Goal: Entertainment & Leisure: Browse casually

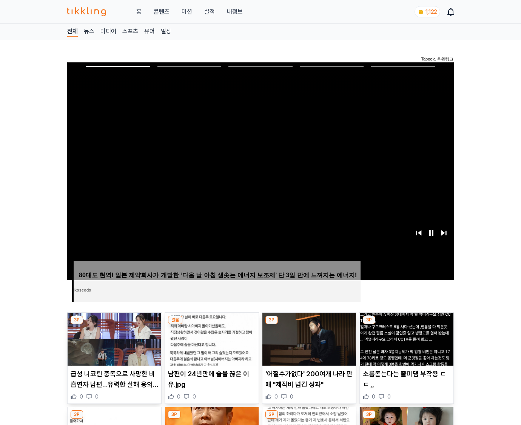
click at [406, 324] on img at bounding box center [407, 338] width 94 height 53
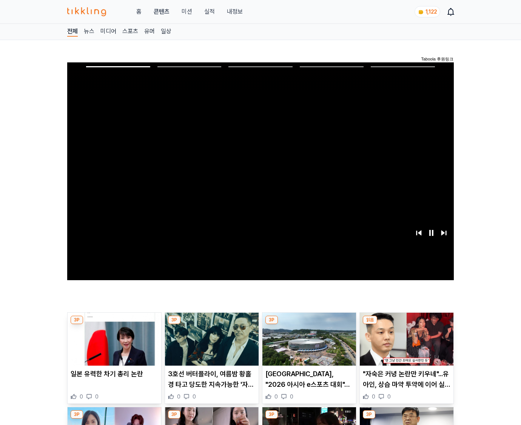
click at [406, 324] on img at bounding box center [407, 338] width 94 height 53
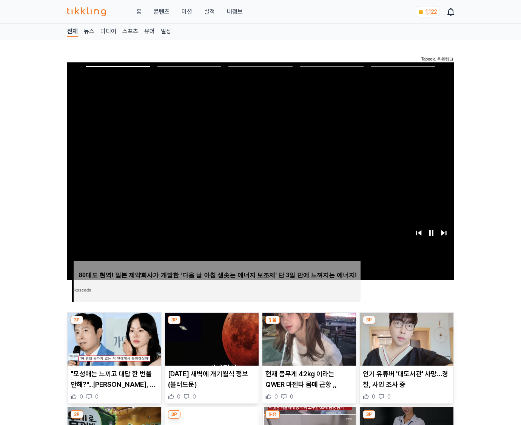
click at [406, 324] on img at bounding box center [407, 338] width 94 height 53
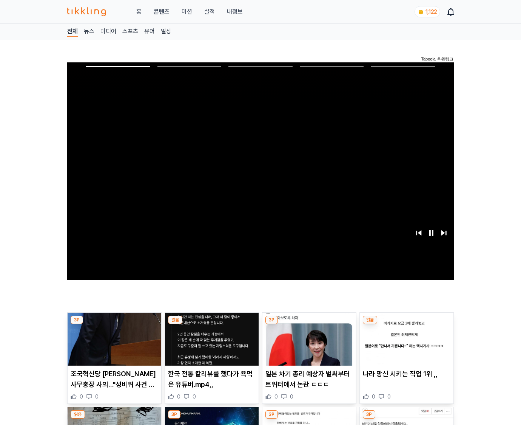
click at [406, 324] on img at bounding box center [407, 338] width 94 height 53
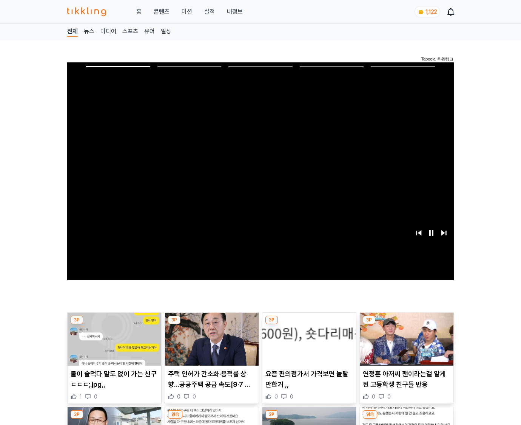
click at [406, 324] on img at bounding box center [407, 338] width 94 height 53
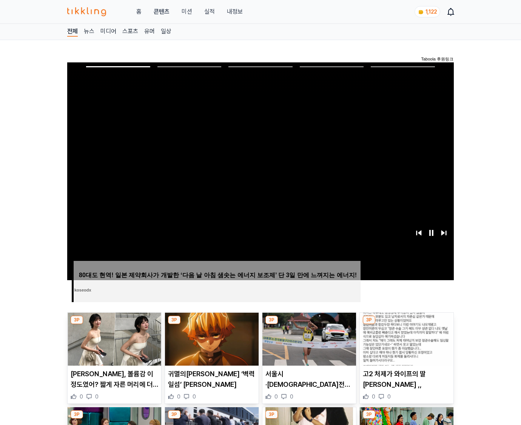
click at [406, 324] on img at bounding box center [407, 338] width 94 height 53
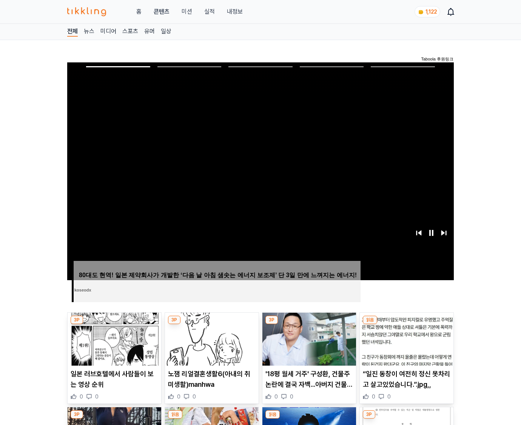
click at [406, 324] on img at bounding box center [407, 338] width 94 height 53
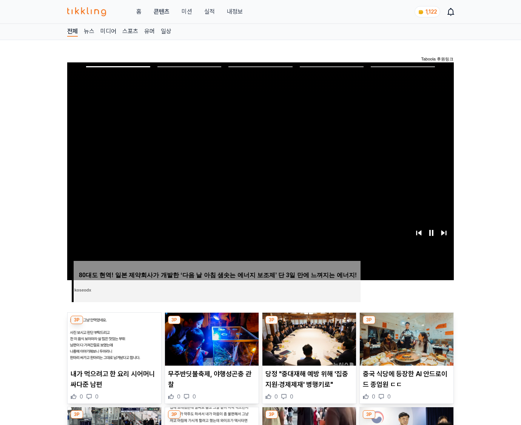
click at [406, 324] on img at bounding box center [407, 338] width 94 height 53
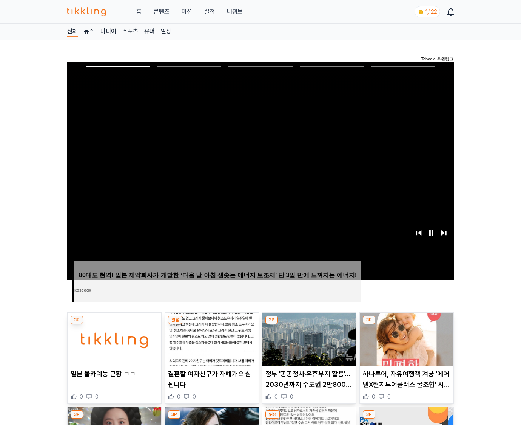
click at [406, 324] on img at bounding box center [407, 338] width 94 height 53
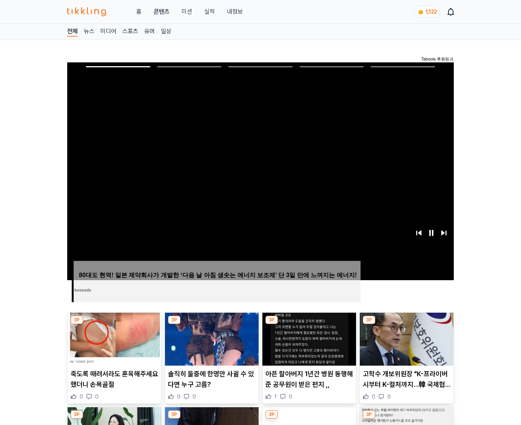
click at [406, 324] on img at bounding box center [407, 338] width 94 height 53
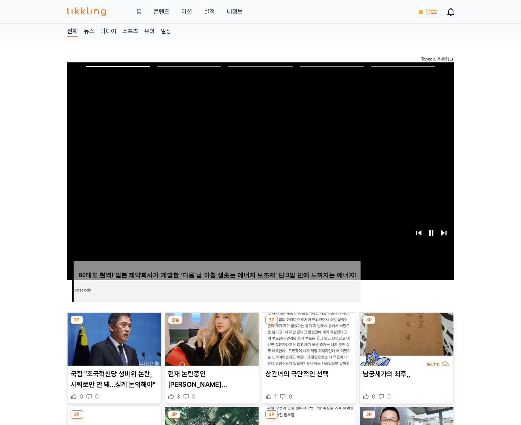
click at [406, 324] on img at bounding box center [407, 338] width 94 height 53
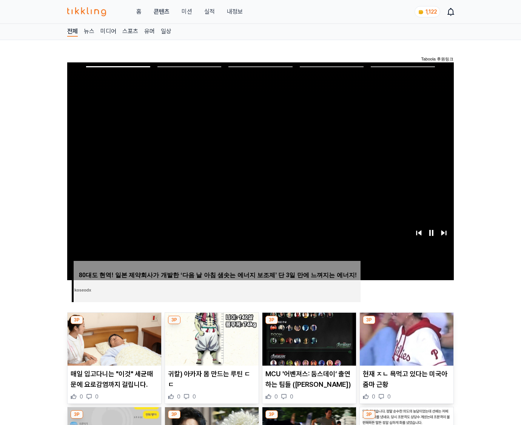
click at [406, 324] on img at bounding box center [407, 338] width 94 height 53
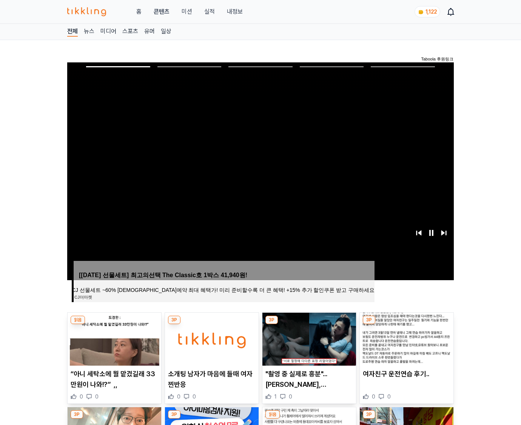
click at [406, 324] on img at bounding box center [407, 338] width 94 height 53
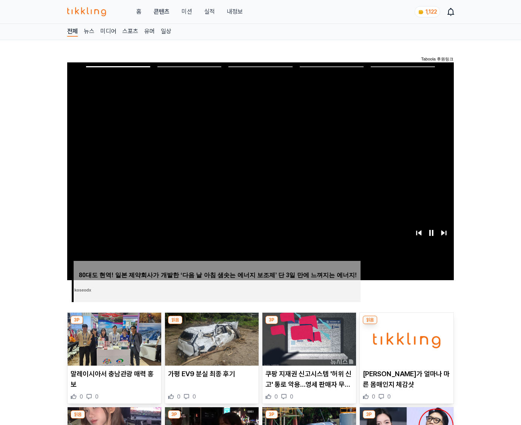
click at [406, 324] on img at bounding box center [407, 338] width 94 height 53
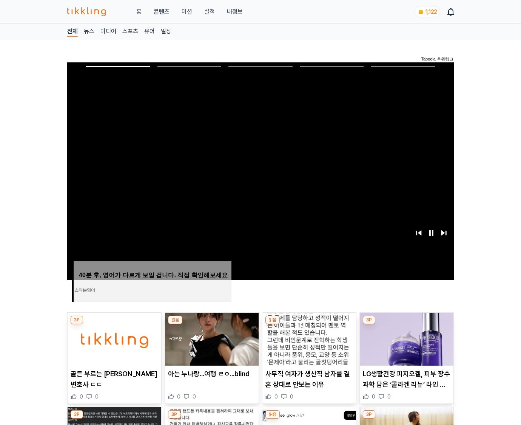
click at [406, 324] on img at bounding box center [407, 338] width 94 height 53
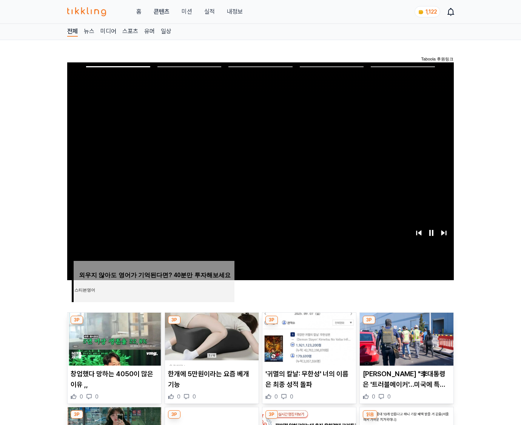
click at [406, 324] on img at bounding box center [407, 338] width 94 height 53
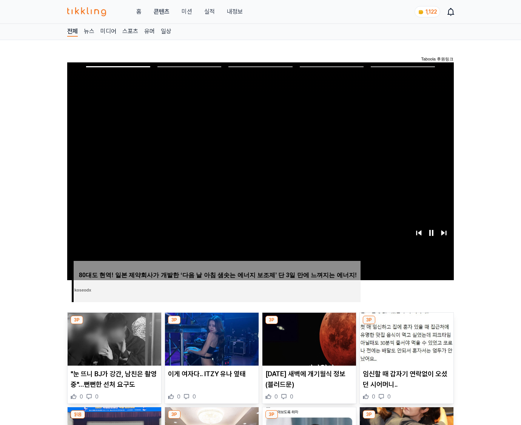
click at [406, 324] on img at bounding box center [407, 338] width 94 height 53
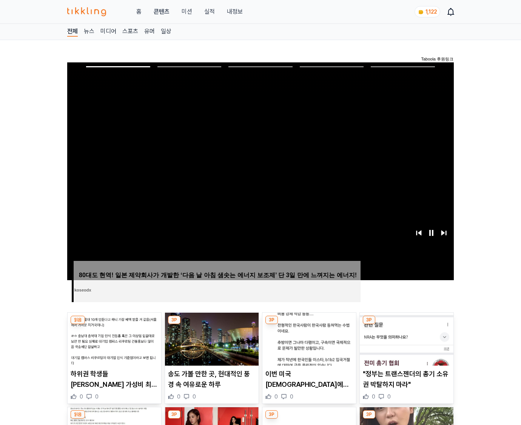
click at [406, 324] on img at bounding box center [407, 338] width 94 height 53
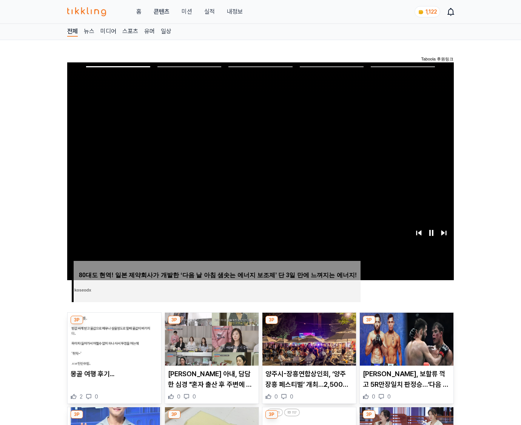
click at [406, 324] on img at bounding box center [407, 338] width 94 height 53
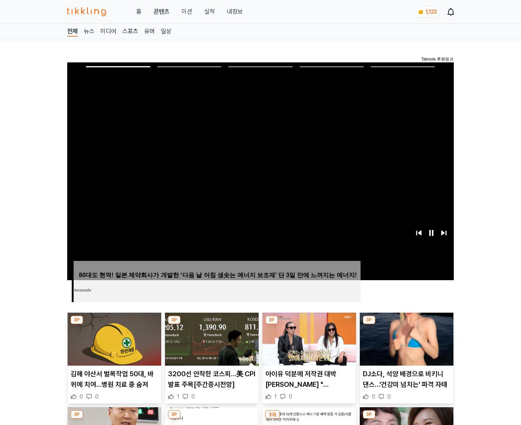
click at [406, 324] on img at bounding box center [407, 338] width 94 height 53
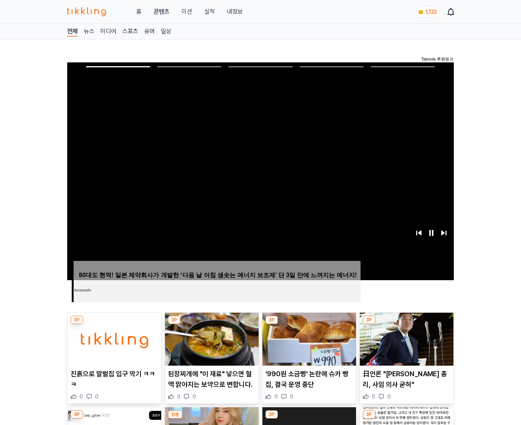
click at [406, 324] on img at bounding box center [407, 338] width 94 height 53
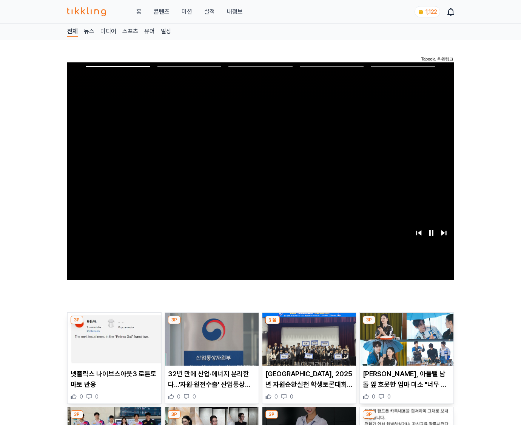
click at [406, 324] on img at bounding box center [407, 338] width 94 height 53
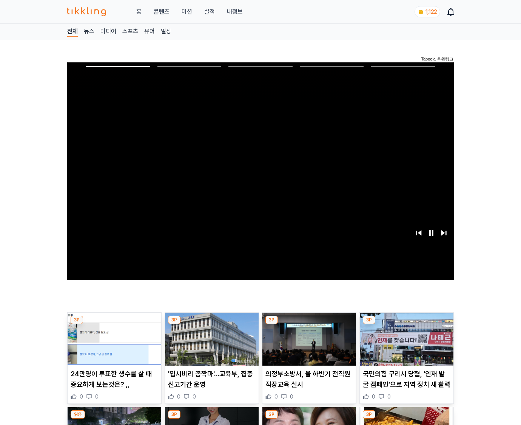
click at [406, 324] on img at bounding box center [407, 338] width 94 height 53
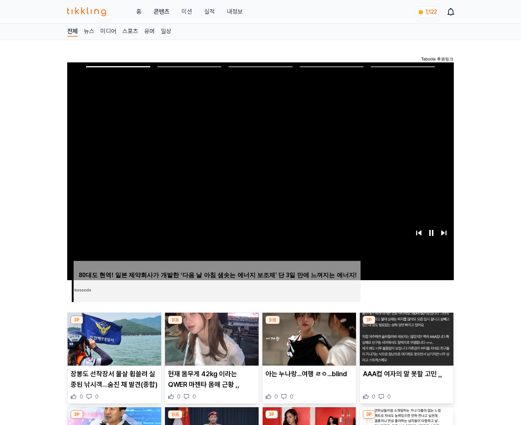
click at [406, 324] on img at bounding box center [407, 338] width 94 height 53
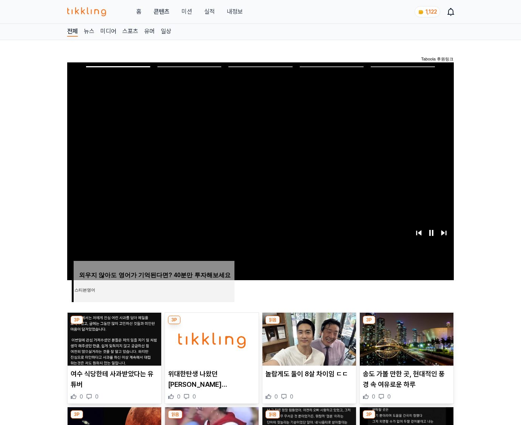
click at [406, 324] on img at bounding box center [407, 338] width 94 height 53
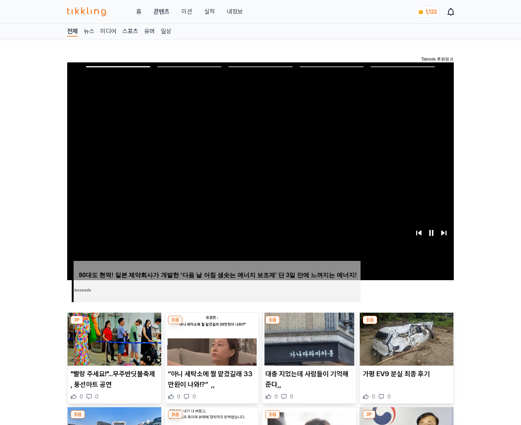
click at [406, 324] on img at bounding box center [407, 338] width 94 height 53
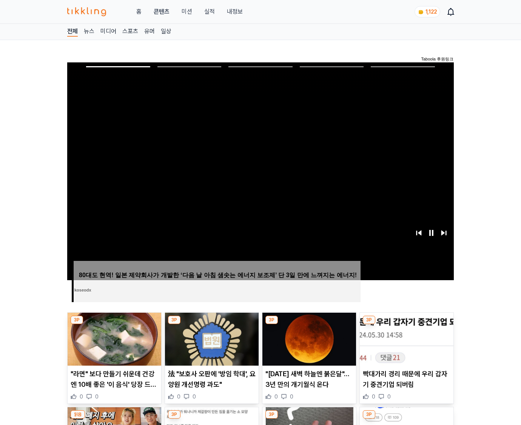
click at [406, 324] on img at bounding box center [407, 338] width 94 height 53
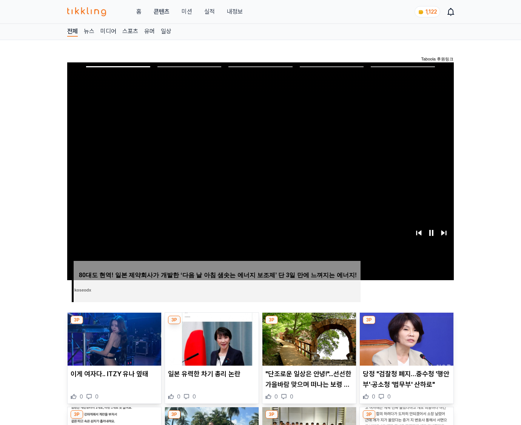
click at [406, 324] on img at bounding box center [407, 338] width 94 height 53
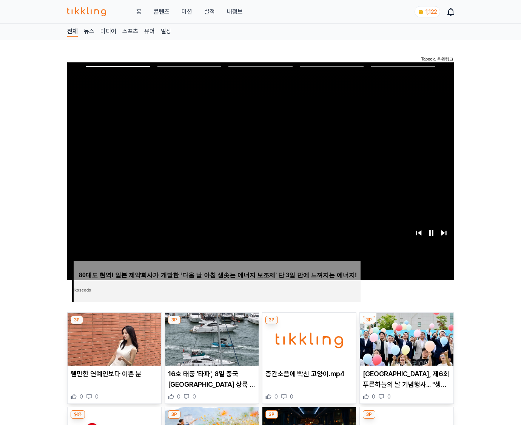
click at [406, 324] on img at bounding box center [407, 338] width 94 height 53
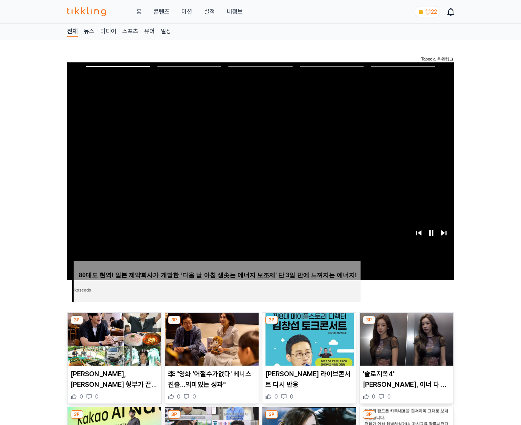
click at [406, 324] on img at bounding box center [407, 338] width 94 height 53
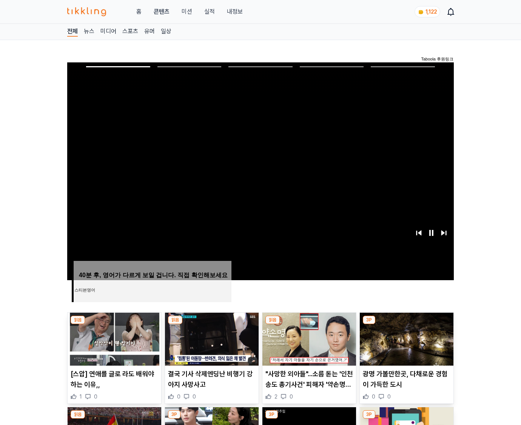
click at [406, 324] on img at bounding box center [407, 338] width 94 height 53
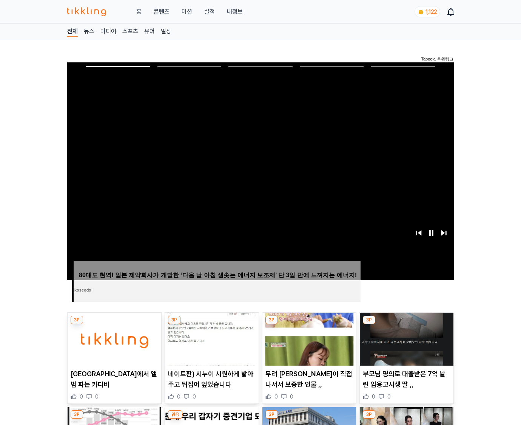
click at [406, 324] on img at bounding box center [407, 338] width 94 height 53
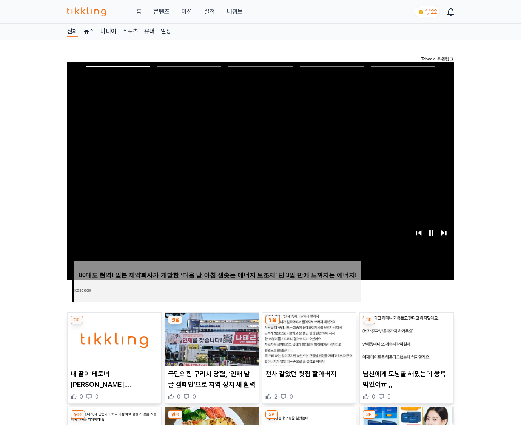
click at [406, 324] on img at bounding box center [407, 338] width 94 height 53
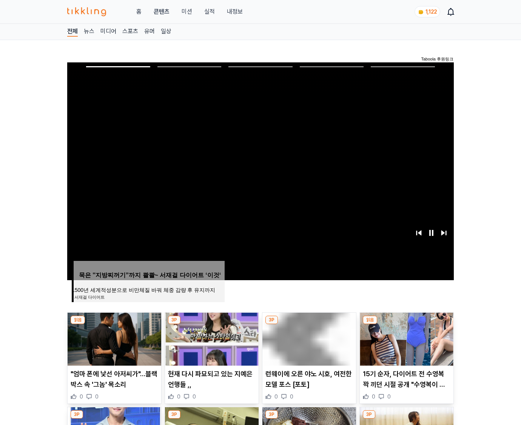
click at [406, 324] on img at bounding box center [407, 338] width 94 height 53
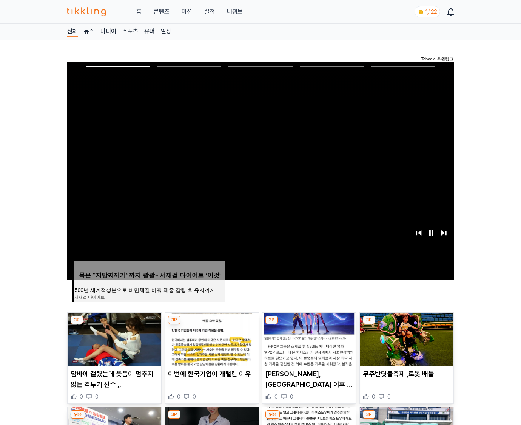
click at [406, 324] on img at bounding box center [407, 338] width 94 height 53
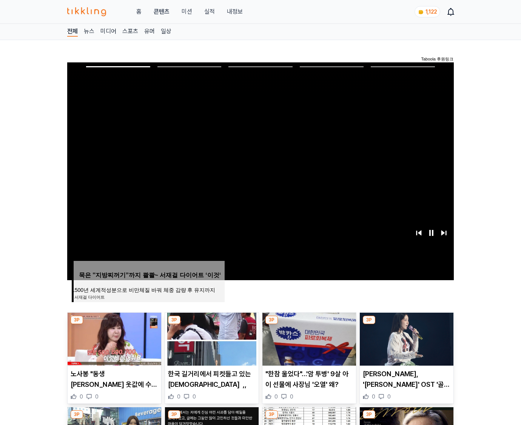
click at [406, 324] on img at bounding box center [407, 338] width 94 height 53
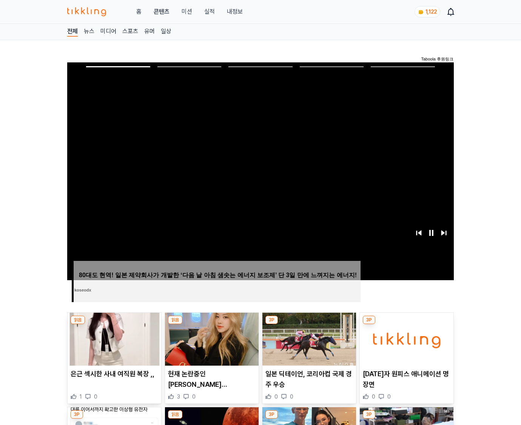
click at [406, 324] on img at bounding box center [407, 338] width 94 height 53
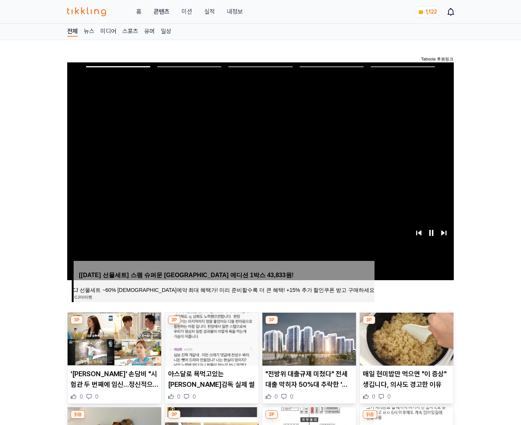
click at [406, 324] on img at bounding box center [407, 338] width 94 height 53
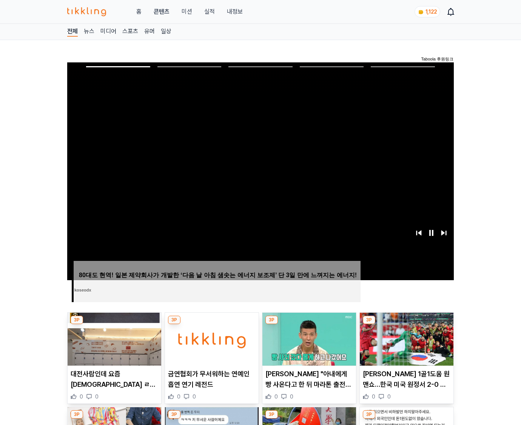
click at [406, 324] on img at bounding box center [407, 338] width 94 height 53
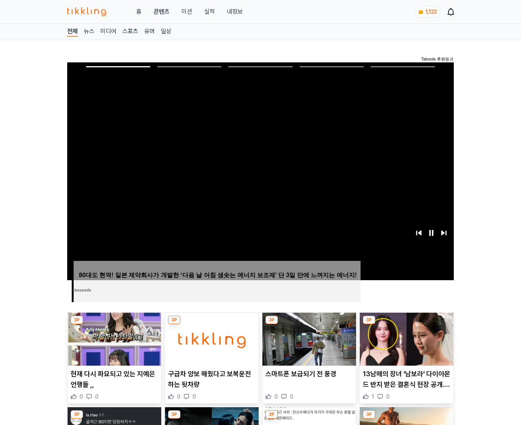
click at [406, 324] on img at bounding box center [407, 338] width 94 height 53
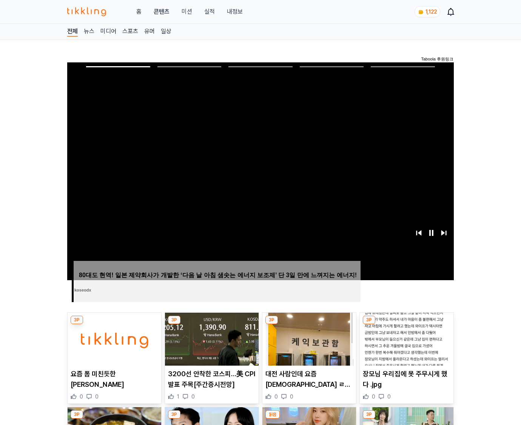
click at [406, 324] on img at bounding box center [407, 338] width 94 height 53
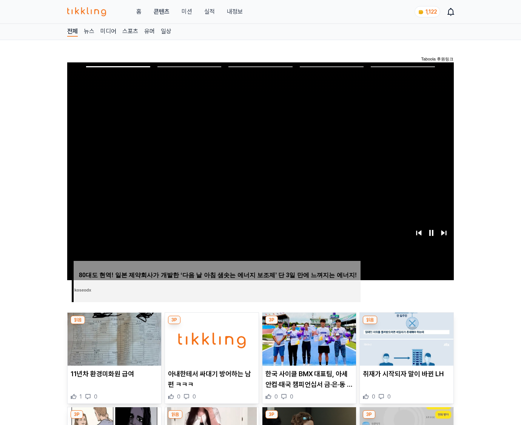
click at [406, 324] on img at bounding box center [407, 338] width 94 height 53
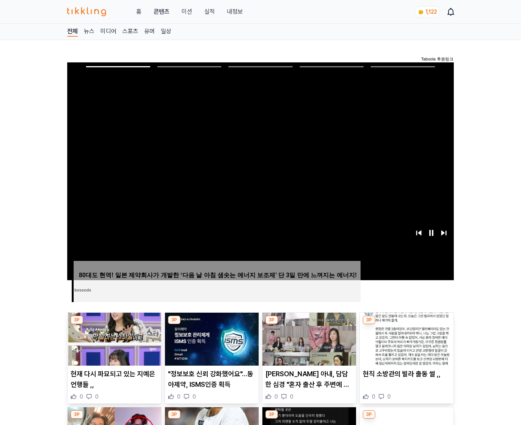
click at [406, 324] on img at bounding box center [407, 338] width 94 height 53
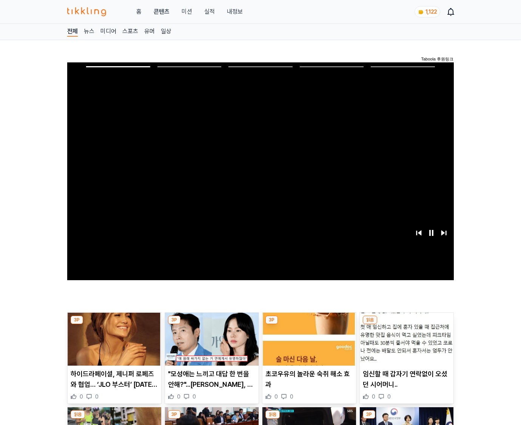
click at [406, 324] on img at bounding box center [407, 338] width 94 height 53
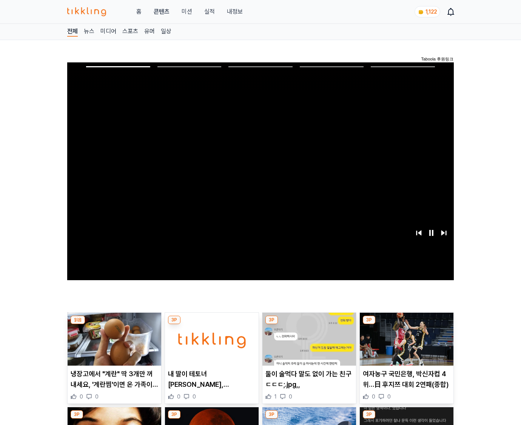
click at [406, 324] on img at bounding box center [407, 338] width 94 height 53
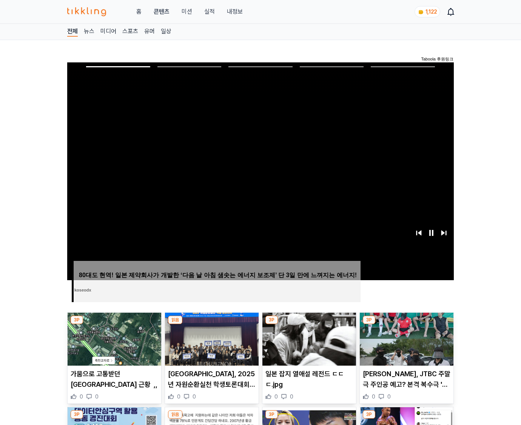
click at [406, 324] on img at bounding box center [407, 338] width 94 height 53
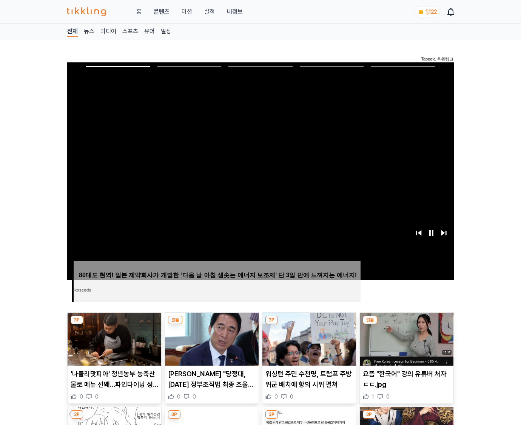
click at [406, 324] on img at bounding box center [407, 338] width 94 height 53
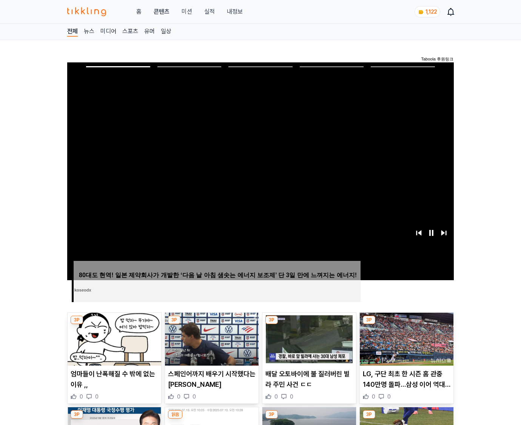
click at [406, 324] on img at bounding box center [407, 338] width 94 height 53
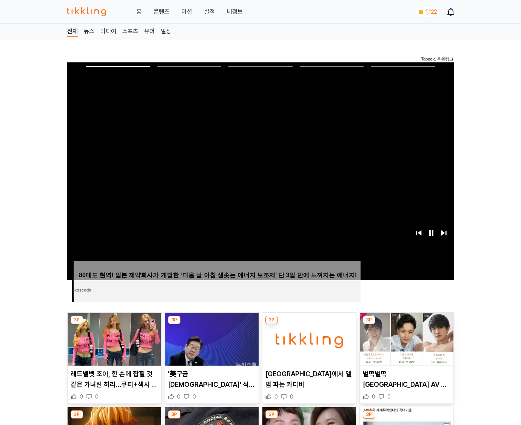
click at [406, 324] on img at bounding box center [407, 338] width 94 height 53
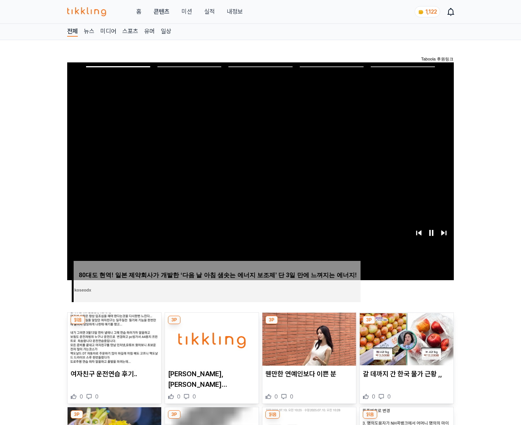
click at [406, 324] on img at bounding box center [407, 338] width 94 height 53
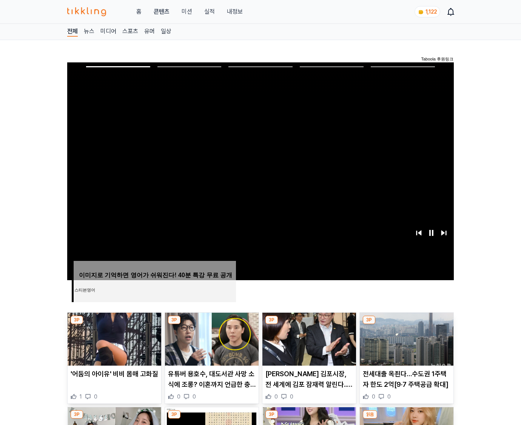
click at [406, 324] on img at bounding box center [407, 338] width 94 height 53
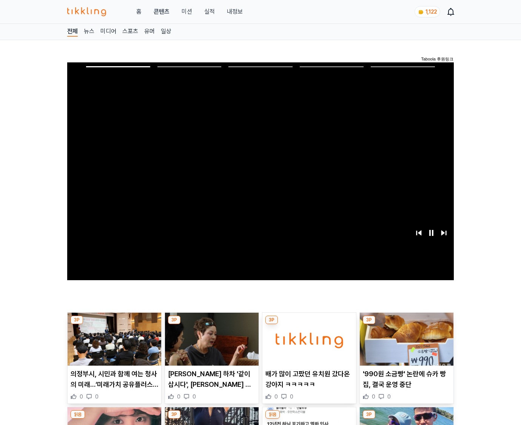
click at [406, 324] on img at bounding box center [407, 338] width 94 height 53
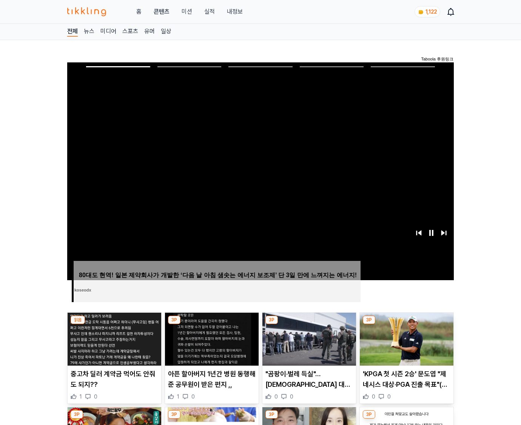
click at [406, 324] on img at bounding box center [407, 338] width 94 height 53
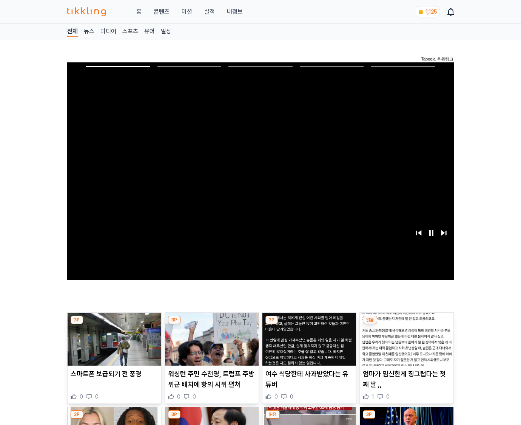
click at [406, 324] on img at bounding box center [407, 338] width 94 height 53
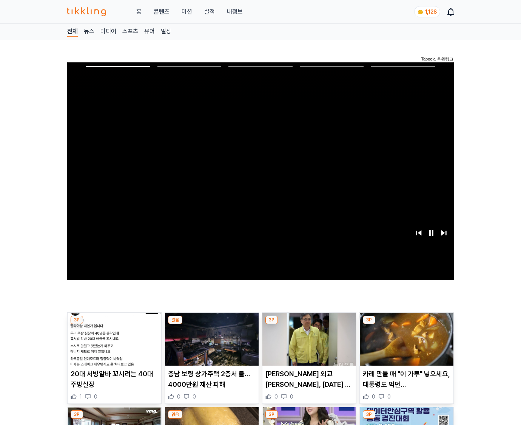
click at [406, 324] on img at bounding box center [407, 338] width 94 height 53
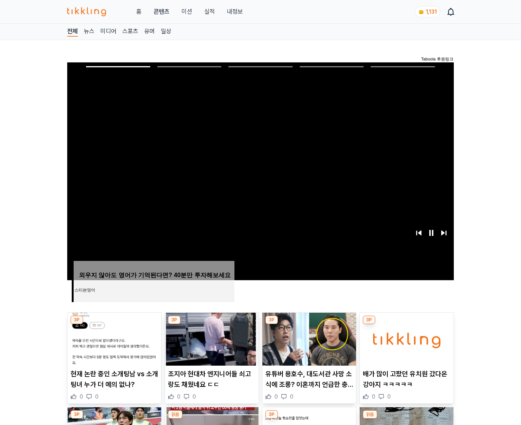
click at [406, 324] on img at bounding box center [407, 338] width 94 height 53
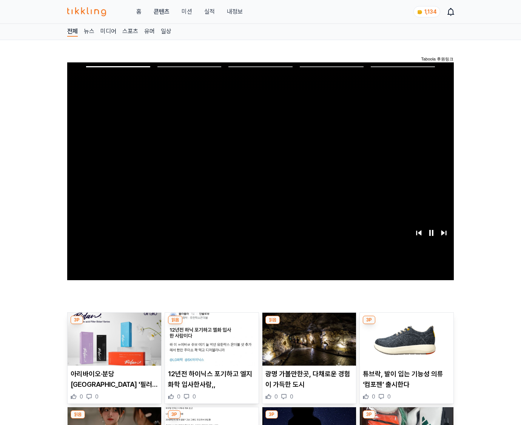
click at [406, 324] on img at bounding box center [407, 338] width 94 height 53
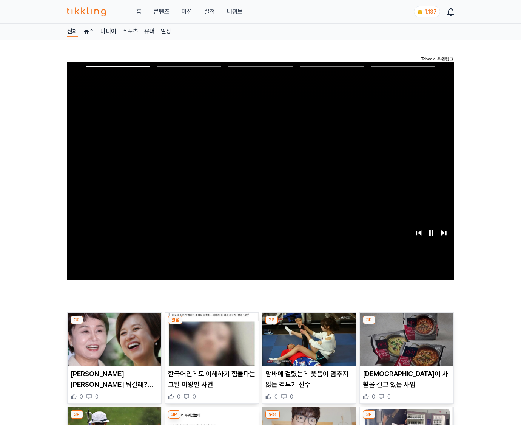
click at [406, 324] on img at bounding box center [407, 338] width 94 height 53
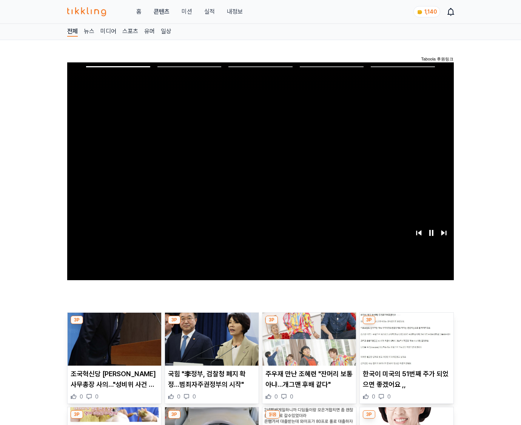
click at [406, 324] on img at bounding box center [407, 338] width 94 height 53
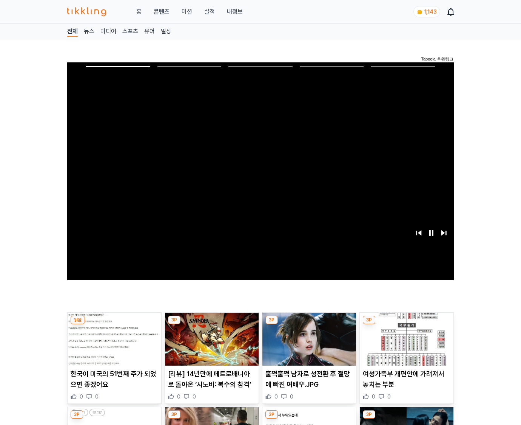
click at [406, 324] on img at bounding box center [407, 338] width 94 height 53
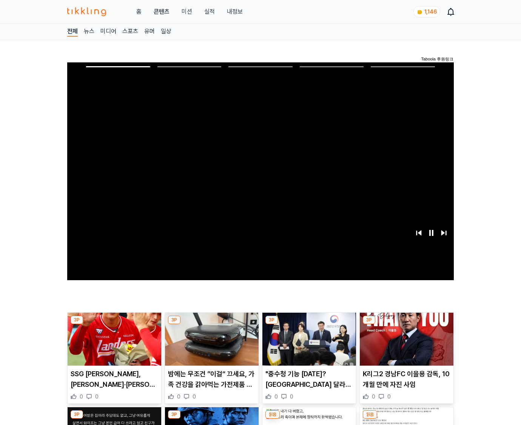
click at [406, 324] on img at bounding box center [407, 338] width 94 height 53
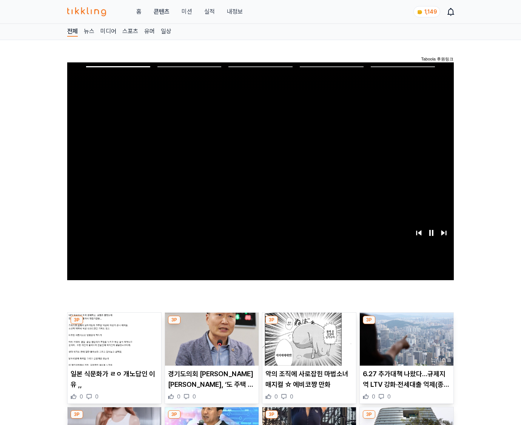
click at [406, 324] on img at bounding box center [407, 338] width 94 height 53
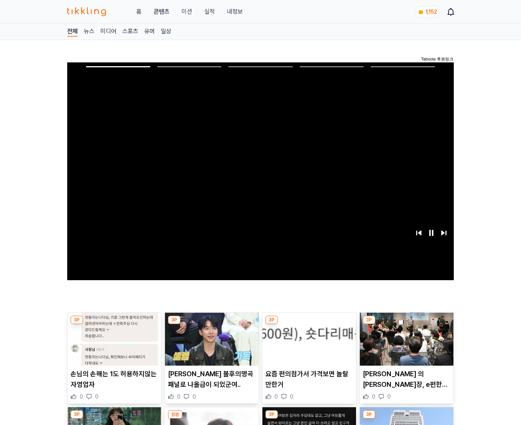
click at [406, 324] on img at bounding box center [407, 338] width 94 height 53
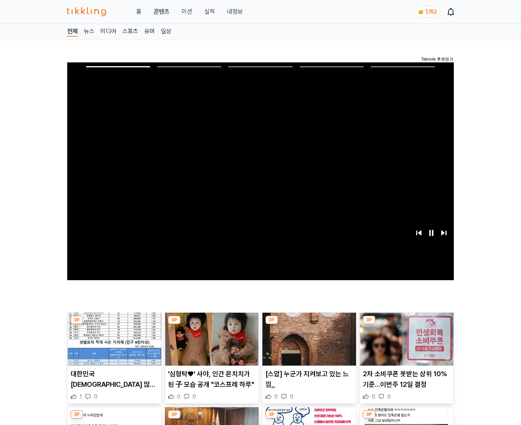
click at [406, 324] on img at bounding box center [407, 338] width 94 height 53
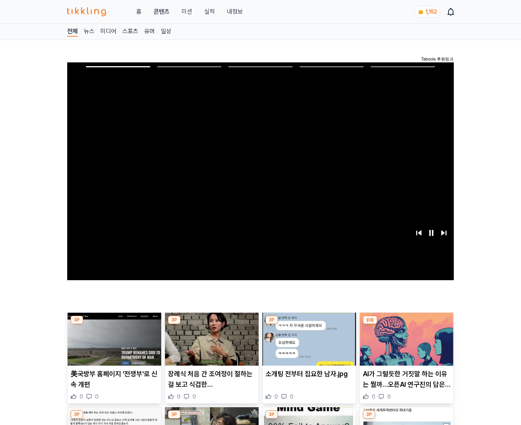
click at [406, 324] on img at bounding box center [407, 338] width 94 height 53
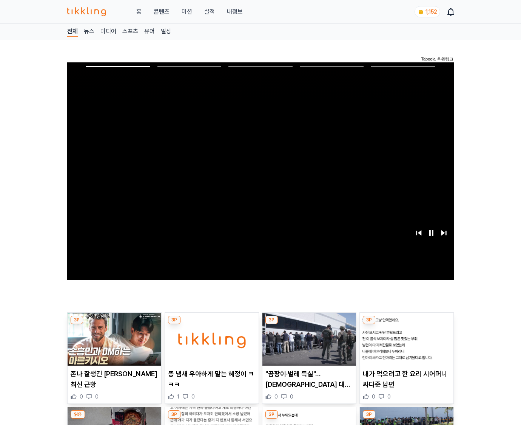
click at [406, 324] on img at bounding box center [407, 338] width 94 height 53
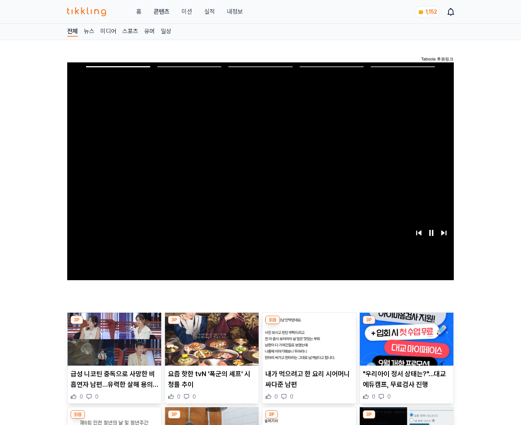
click at [406, 324] on img at bounding box center [407, 338] width 94 height 53
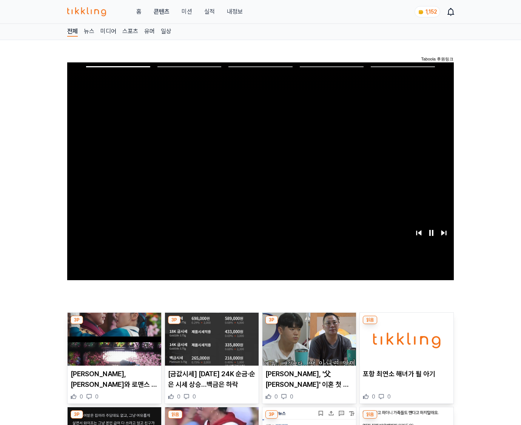
click at [406, 324] on img at bounding box center [407, 338] width 94 height 53
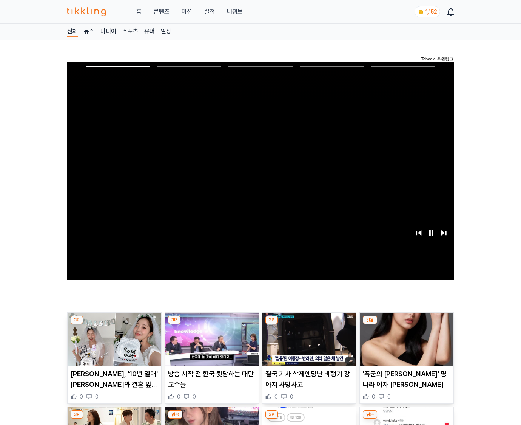
click at [406, 324] on img at bounding box center [407, 338] width 94 height 53
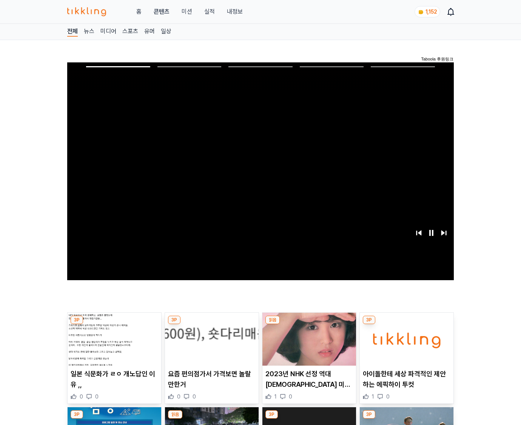
click at [406, 324] on img at bounding box center [407, 338] width 94 height 53
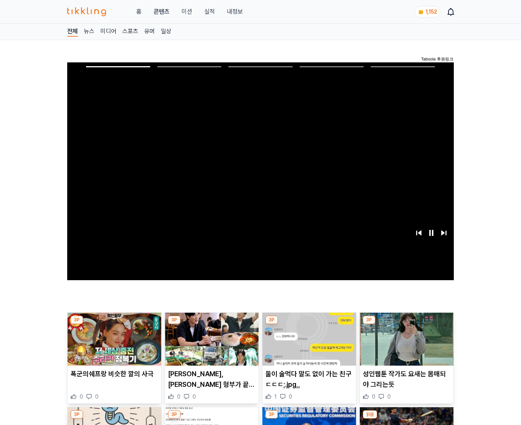
click at [406, 324] on img at bounding box center [407, 338] width 94 height 53
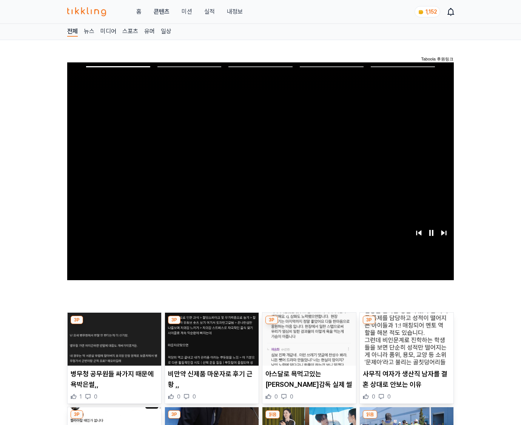
click at [406, 324] on img at bounding box center [407, 338] width 94 height 53
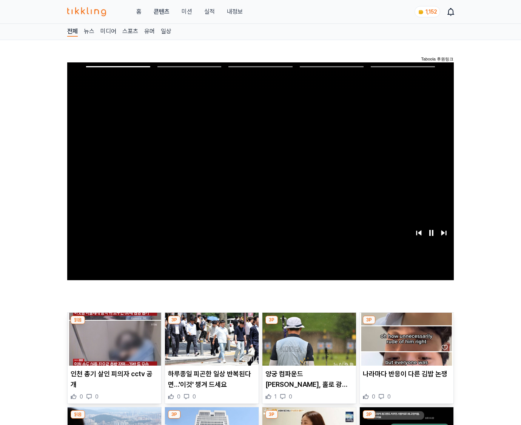
click at [406, 324] on img at bounding box center [407, 338] width 94 height 53
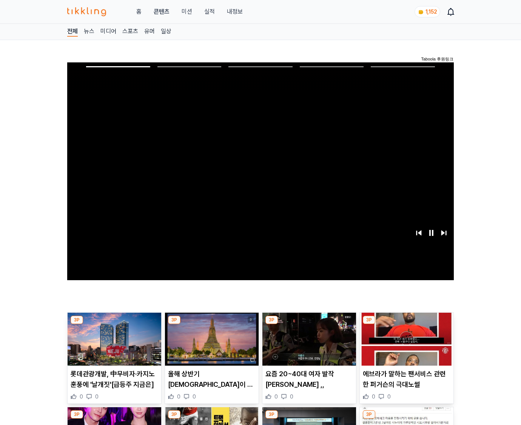
click at [406, 324] on img at bounding box center [407, 338] width 94 height 53
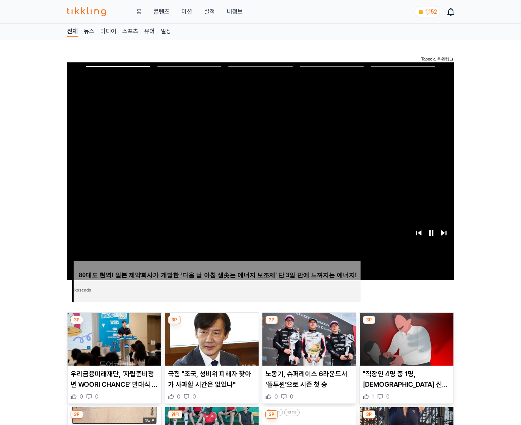
click at [406, 324] on img at bounding box center [407, 338] width 94 height 53
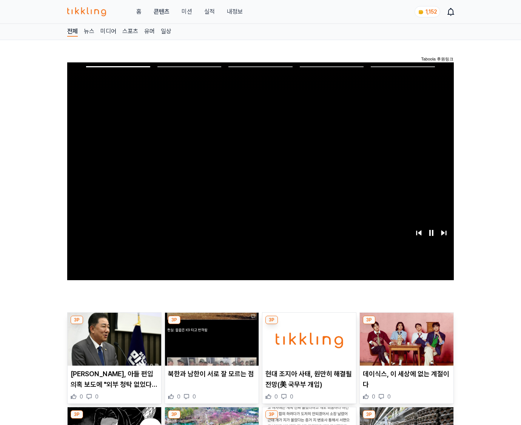
click at [406, 324] on img at bounding box center [407, 338] width 94 height 53
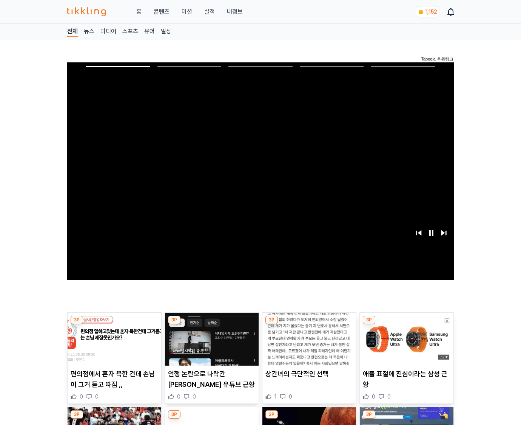
click at [406, 324] on img at bounding box center [407, 338] width 94 height 53
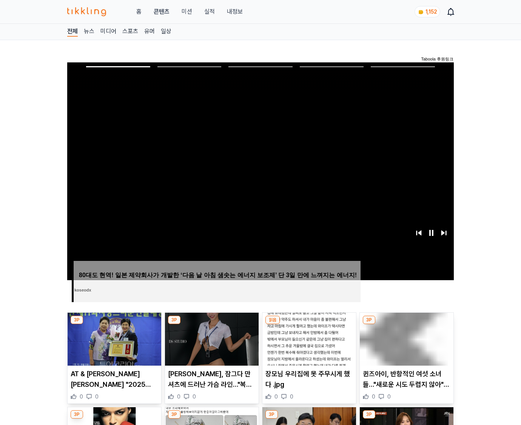
click at [406, 324] on img at bounding box center [407, 338] width 94 height 53
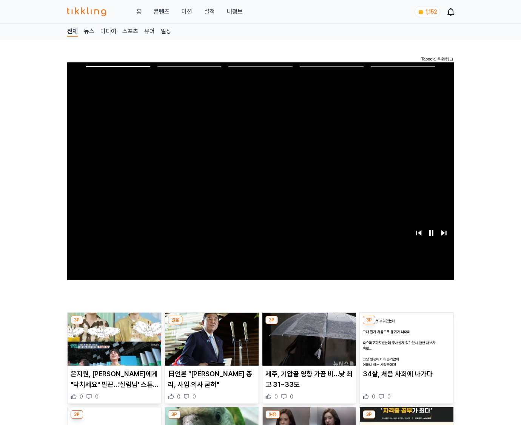
click at [406, 324] on img at bounding box center [407, 338] width 94 height 53
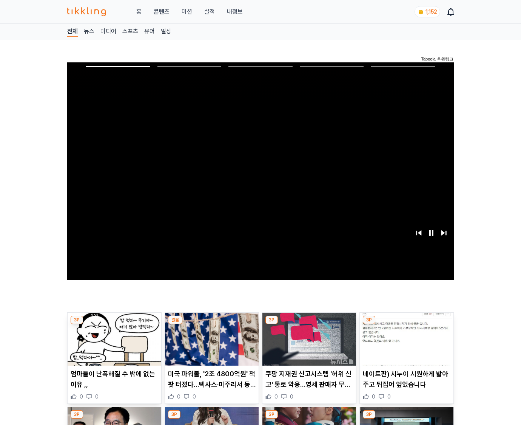
click at [406, 324] on img at bounding box center [407, 338] width 94 height 53
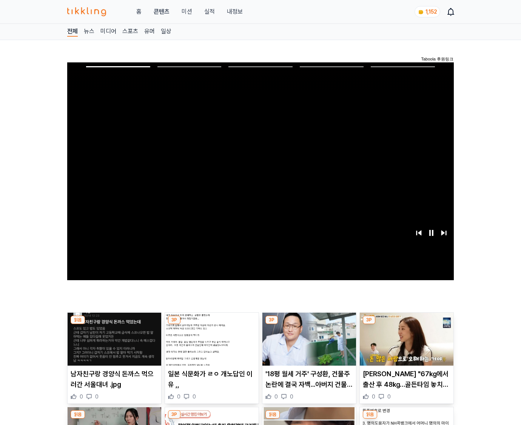
click at [406, 324] on img at bounding box center [407, 338] width 94 height 53
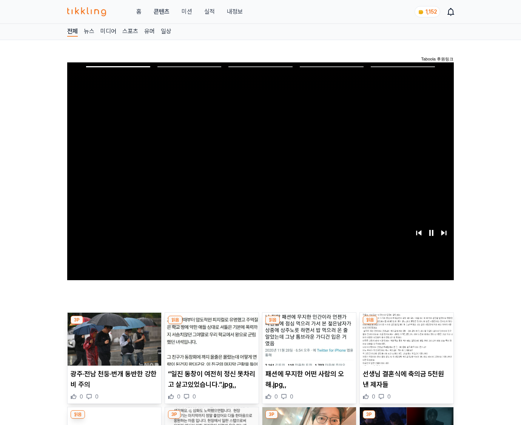
click at [406, 324] on img at bounding box center [407, 338] width 94 height 53
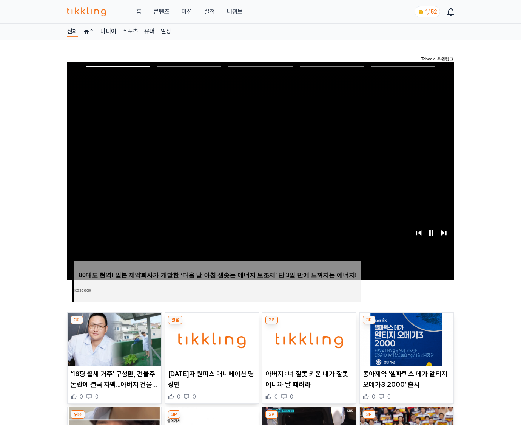
click at [406, 324] on img at bounding box center [407, 338] width 94 height 53
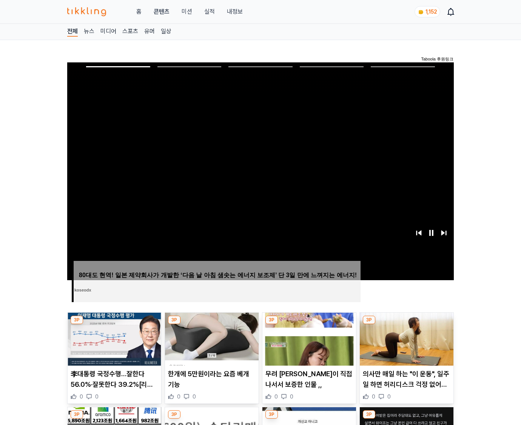
click at [406, 324] on img at bounding box center [407, 338] width 94 height 53
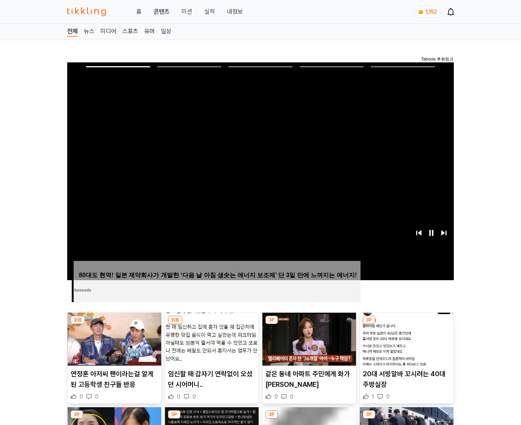
click at [406, 324] on img at bounding box center [407, 338] width 94 height 53
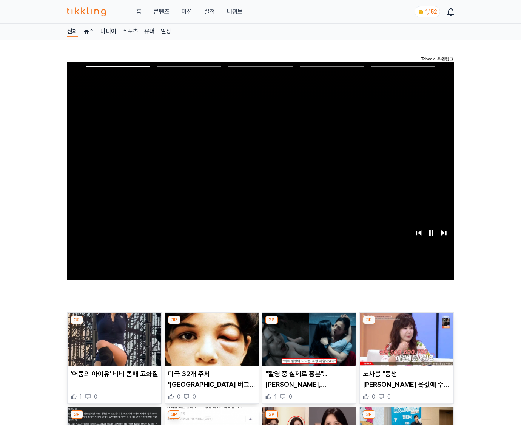
click at [406, 324] on img at bounding box center [407, 338] width 94 height 53
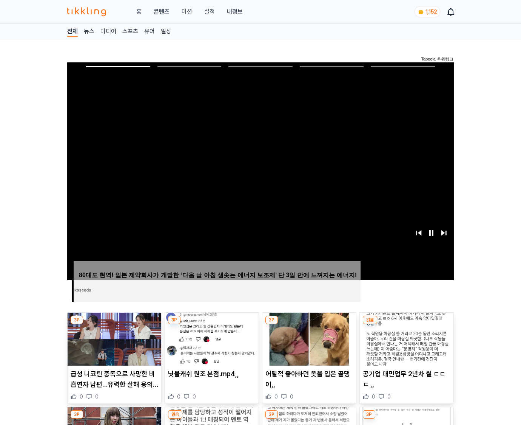
click at [406, 324] on img at bounding box center [407, 338] width 94 height 53
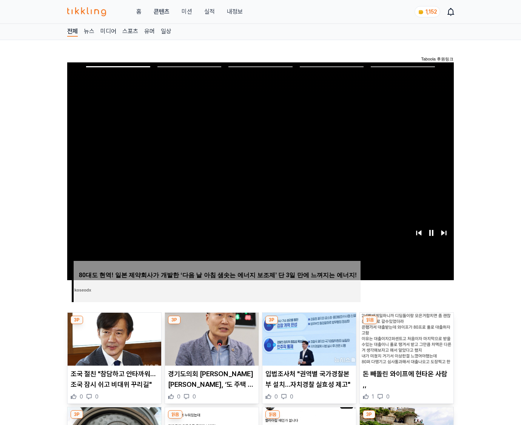
click at [406, 324] on img at bounding box center [407, 338] width 94 height 53
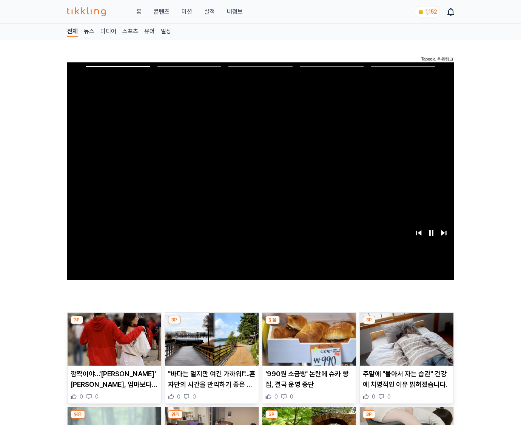
click at [406, 324] on img at bounding box center [407, 338] width 94 height 53
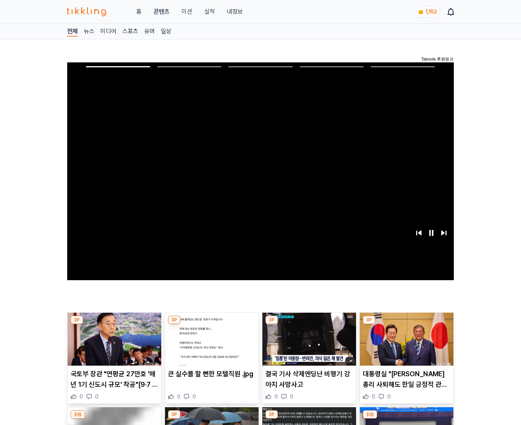
click at [406, 324] on img at bounding box center [407, 338] width 94 height 53
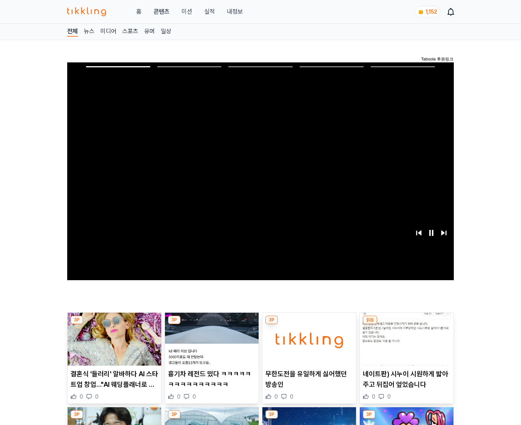
click at [406, 324] on img at bounding box center [407, 338] width 94 height 53
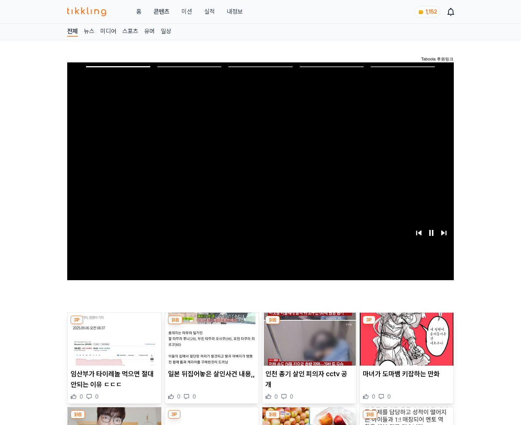
click at [406, 324] on img at bounding box center [407, 338] width 94 height 53
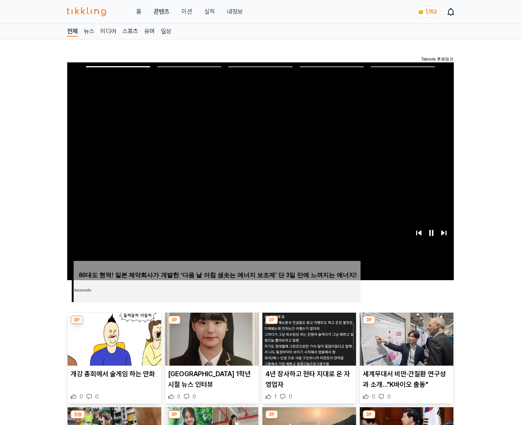
click at [406, 324] on img at bounding box center [407, 338] width 94 height 53
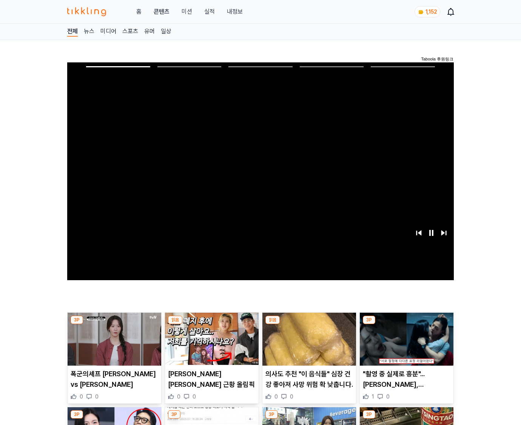
click at [406, 324] on img at bounding box center [407, 338] width 94 height 53
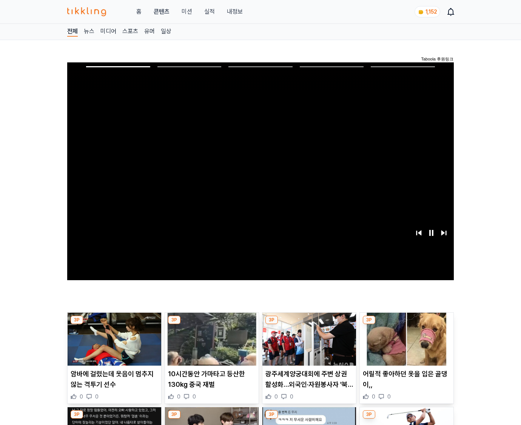
click at [406, 324] on img at bounding box center [407, 338] width 94 height 53
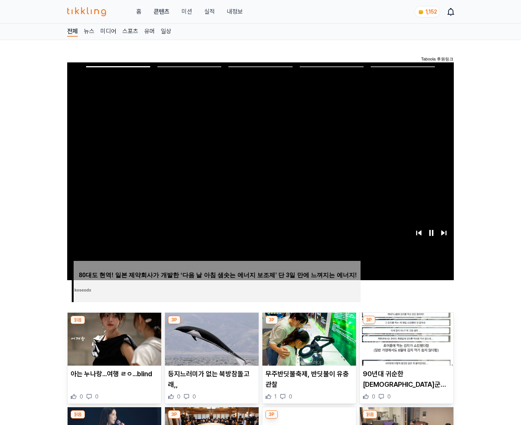
click at [406, 324] on img at bounding box center [407, 338] width 94 height 53
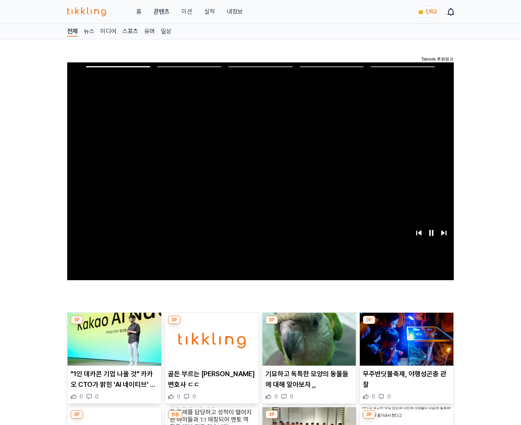
click at [406, 324] on img at bounding box center [407, 338] width 94 height 53
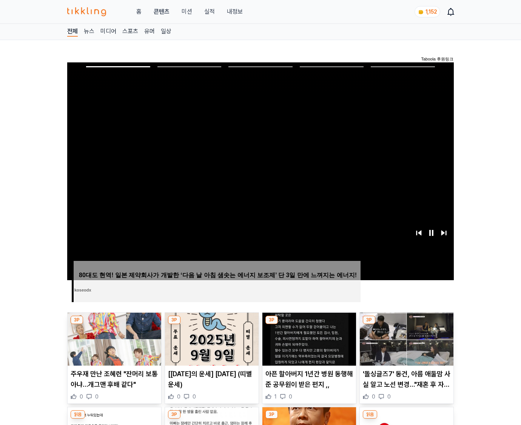
click at [406, 324] on img at bounding box center [407, 338] width 94 height 53
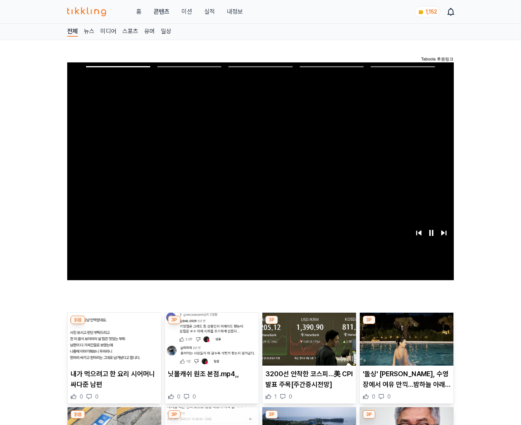
click at [406, 324] on img at bounding box center [407, 338] width 94 height 53
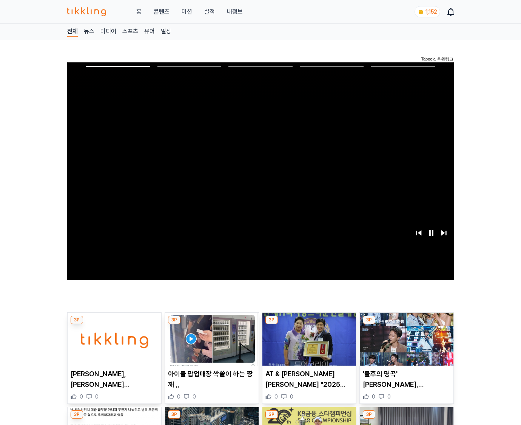
click at [406, 324] on img at bounding box center [407, 338] width 94 height 53
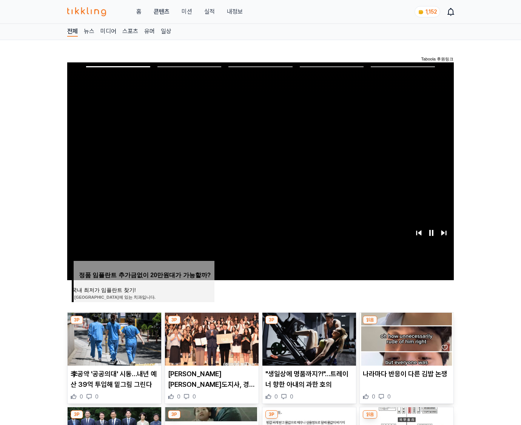
click at [406, 324] on img at bounding box center [407, 338] width 94 height 53
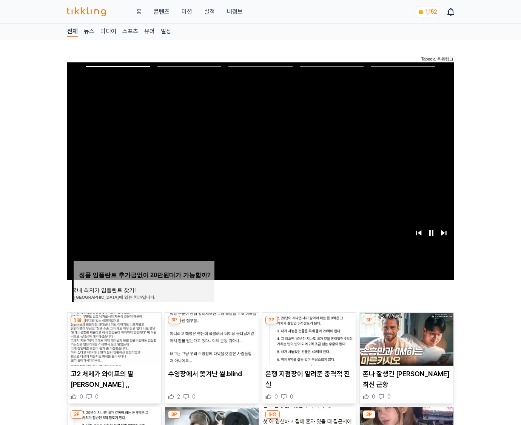
click at [406, 324] on img at bounding box center [407, 338] width 94 height 53
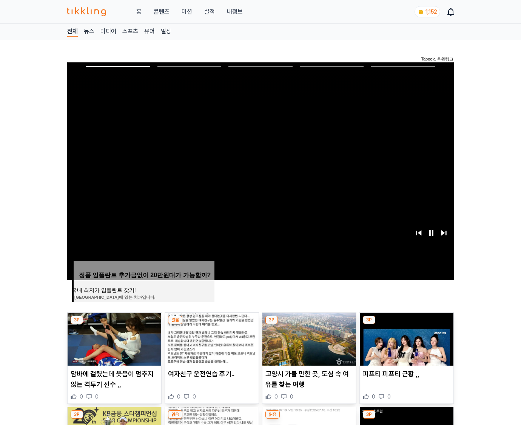
click at [406, 324] on img at bounding box center [407, 338] width 94 height 53
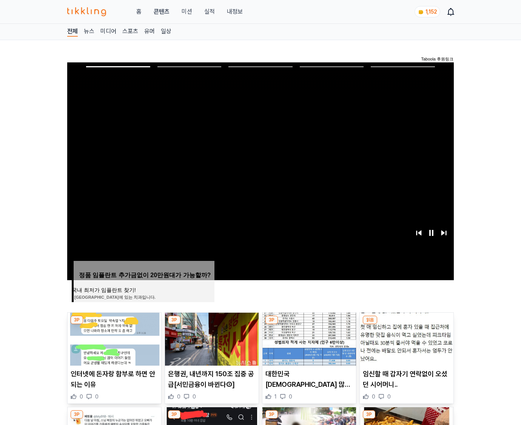
click at [406, 324] on img at bounding box center [407, 338] width 94 height 53
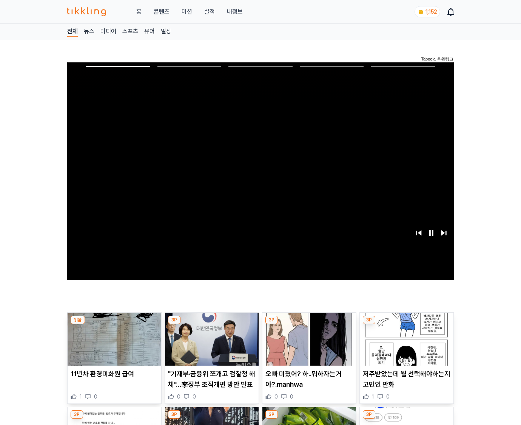
click at [406, 324] on img at bounding box center [407, 338] width 94 height 53
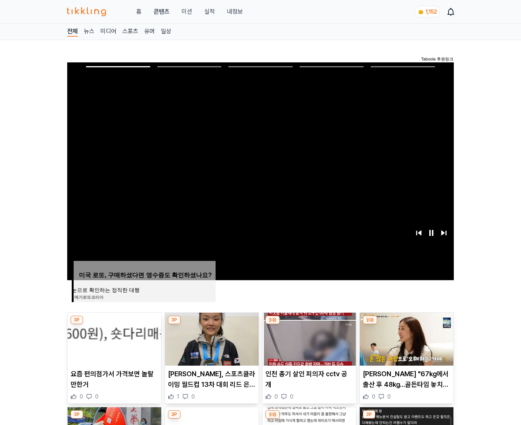
click at [406, 324] on img at bounding box center [407, 338] width 94 height 53
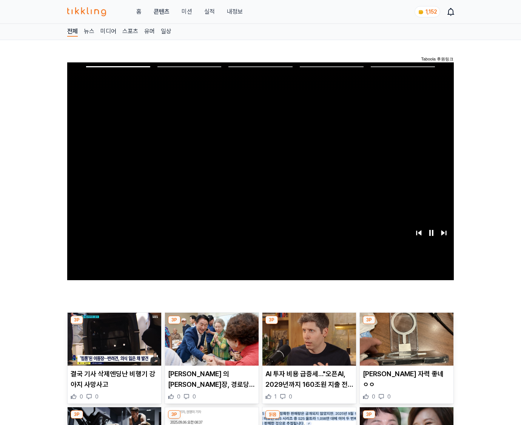
click at [406, 324] on img at bounding box center [407, 338] width 94 height 53
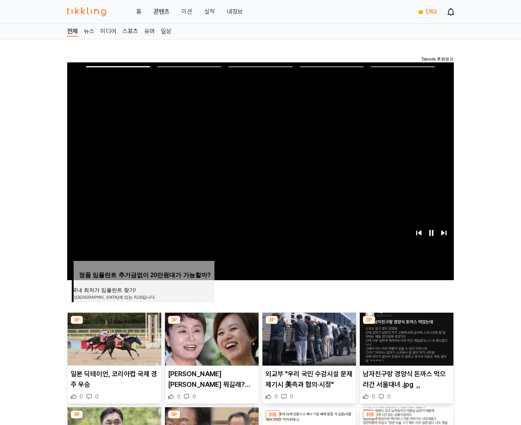
click at [406, 324] on img at bounding box center [407, 338] width 94 height 53
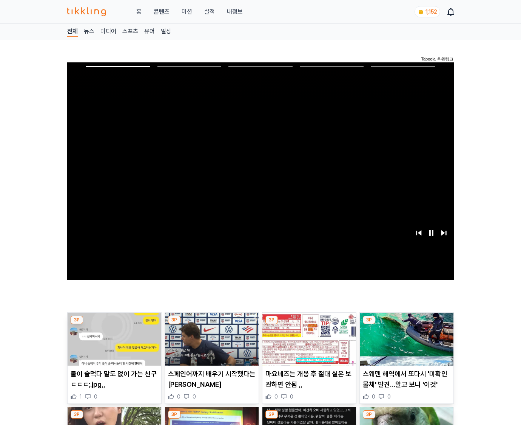
click at [406, 324] on img at bounding box center [407, 338] width 94 height 53
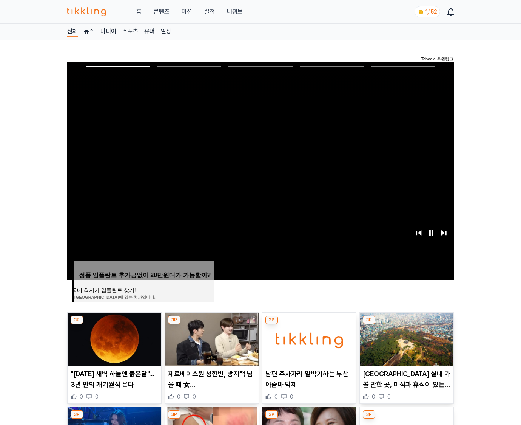
click at [406, 324] on img at bounding box center [407, 338] width 94 height 53
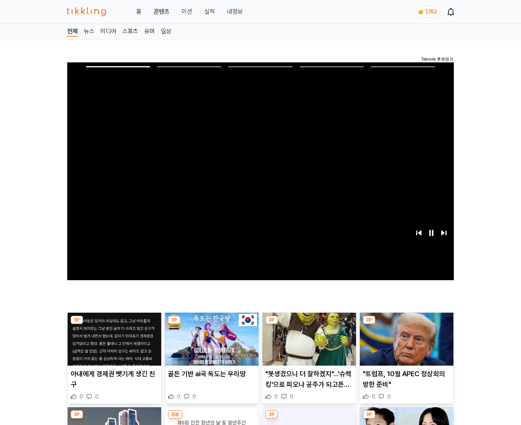
click at [406, 324] on img at bounding box center [407, 338] width 94 height 53
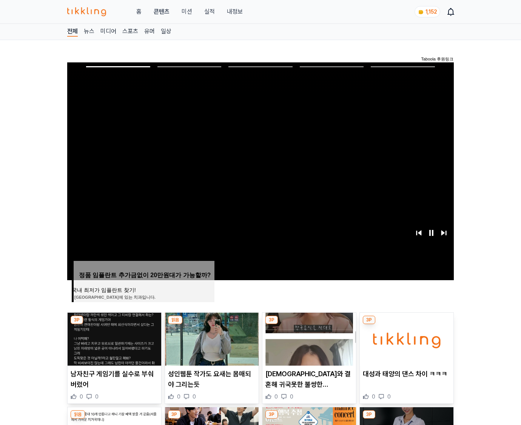
click at [406, 324] on img at bounding box center [407, 338] width 94 height 53
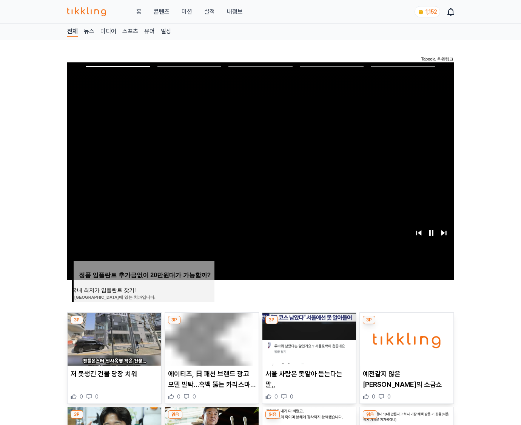
click at [406, 324] on img at bounding box center [407, 338] width 94 height 53
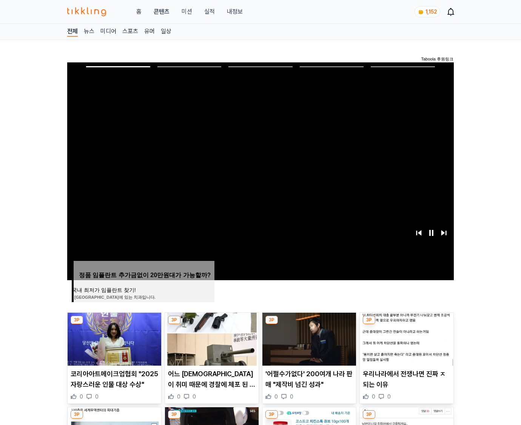
click at [406, 324] on img at bounding box center [407, 338] width 94 height 53
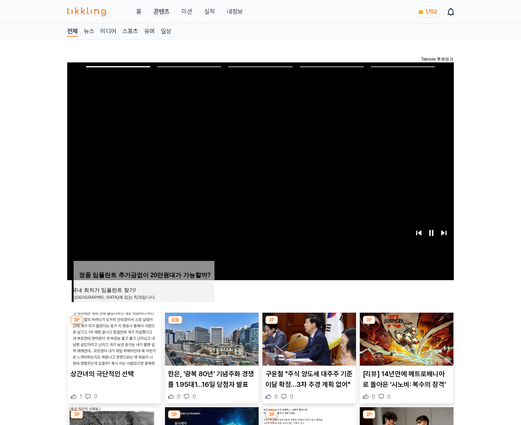
click at [406, 324] on img at bounding box center [407, 338] width 94 height 53
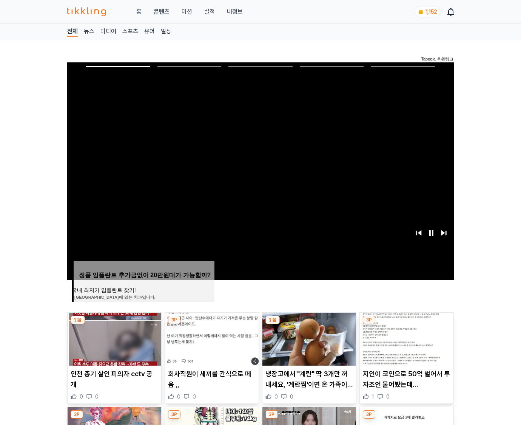
click at [406, 324] on img at bounding box center [407, 338] width 94 height 53
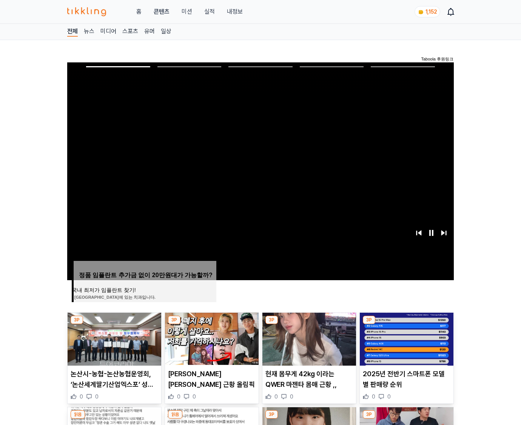
click at [406, 324] on img at bounding box center [407, 338] width 94 height 53
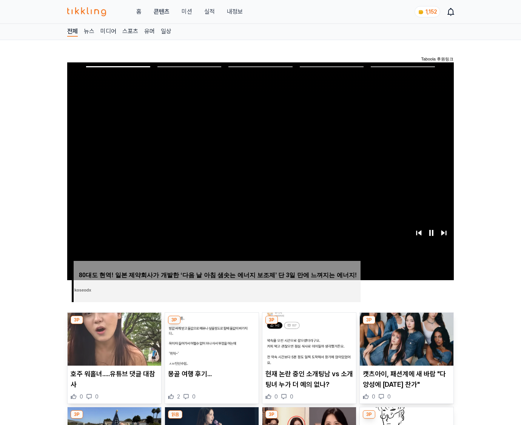
click at [406, 324] on img at bounding box center [407, 338] width 94 height 53
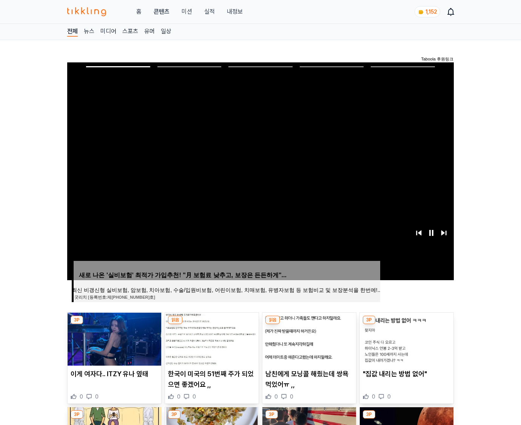
click at [406, 324] on img at bounding box center [407, 338] width 94 height 53
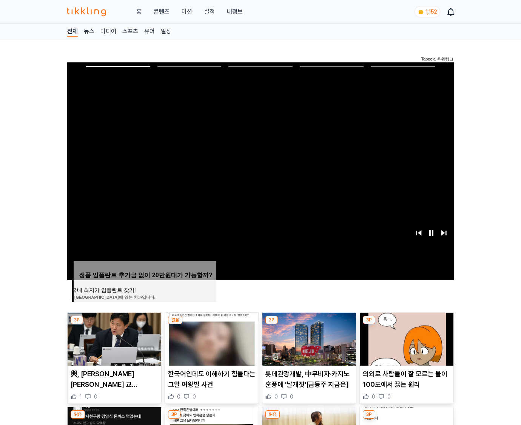
click at [406, 324] on img at bounding box center [407, 338] width 94 height 53
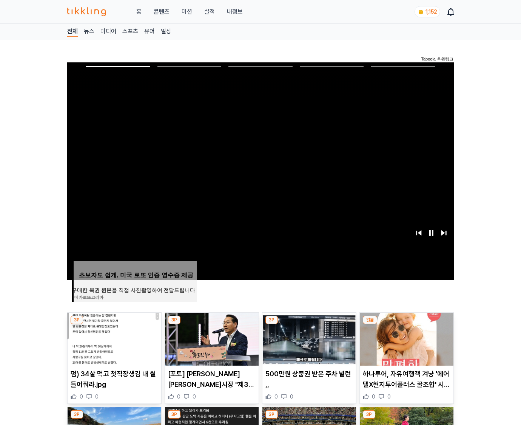
click at [406, 324] on img at bounding box center [407, 338] width 94 height 53
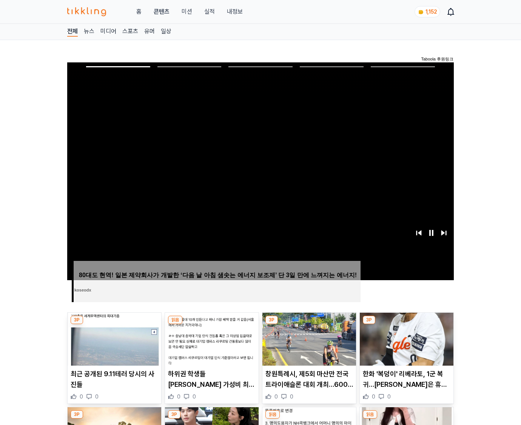
click at [406, 324] on img at bounding box center [407, 338] width 94 height 53
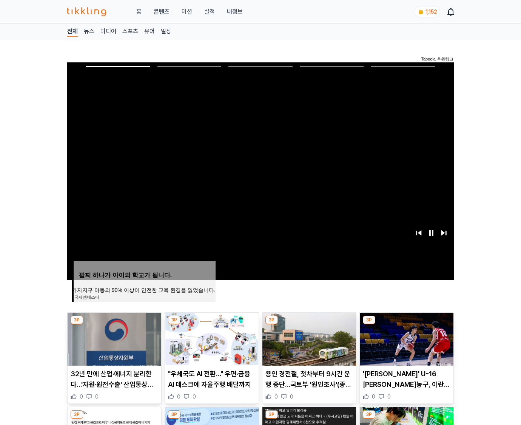
click at [406, 324] on img at bounding box center [407, 338] width 94 height 53
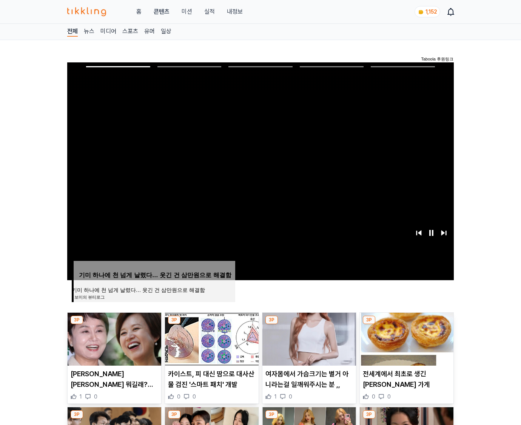
click at [406, 324] on img at bounding box center [407, 338] width 94 height 53
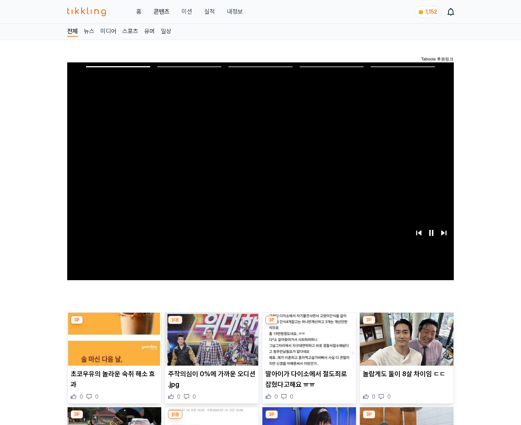
click at [406, 324] on img at bounding box center [407, 338] width 94 height 53
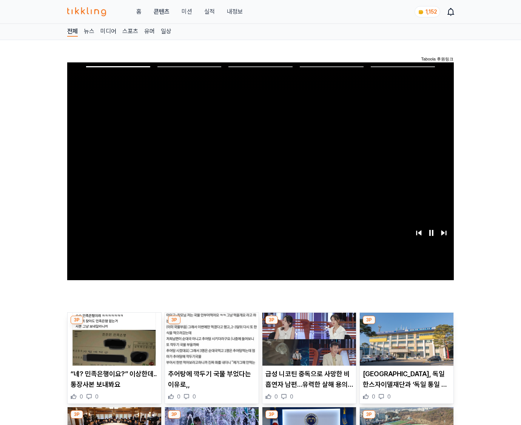
click at [406, 324] on img at bounding box center [407, 338] width 94 height 53
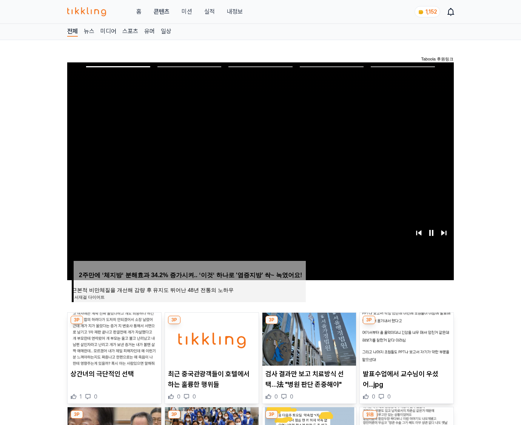
click at [406, 324] on img at bounding box center [407, 338] width 94 height 53
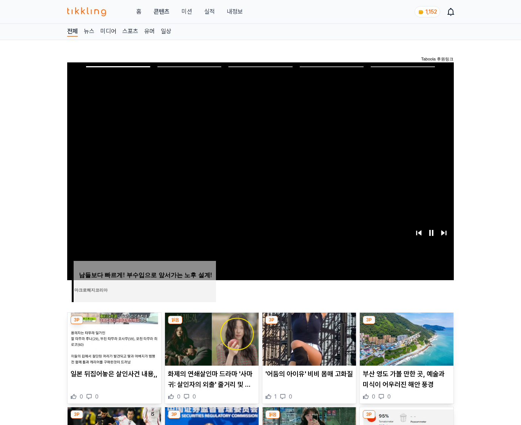
click at [406, 324] on img at bounding box center [407, 338] width 94 height 53
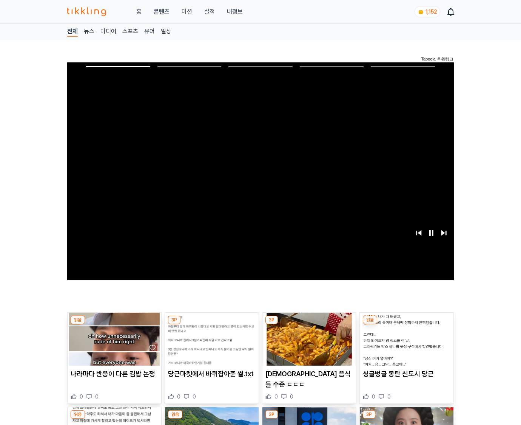
click at [406, 324] on img at bounding box center [407, 338] width 94 height 53
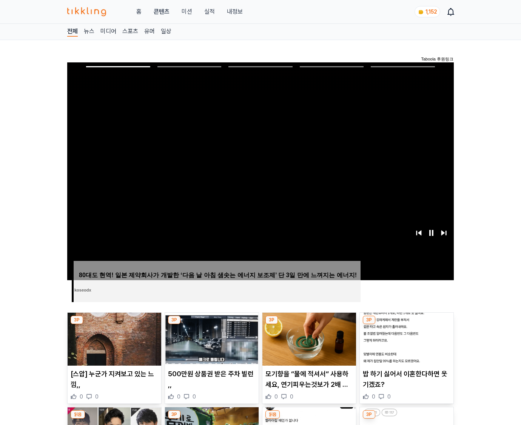
click at [406, 324] on img at bounding box center [407, 338] width 94 height 53
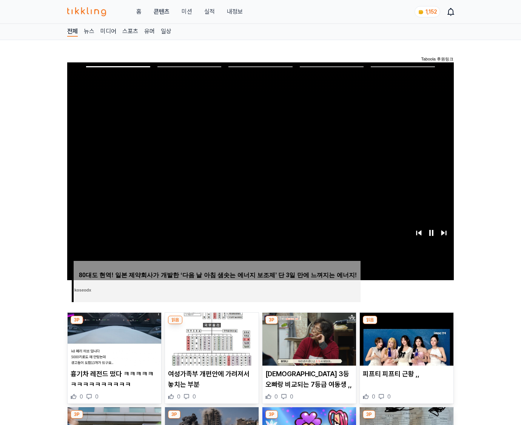
click at [406, 324] on img at bounding box center [407, 338] width 94 height 53
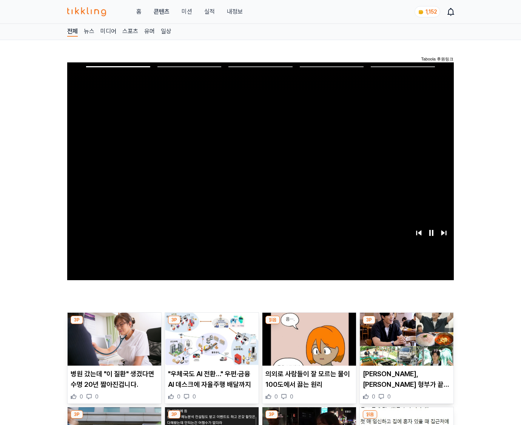
click at [406, 324] on img at bounding box center [407, 338] width 94 height 53
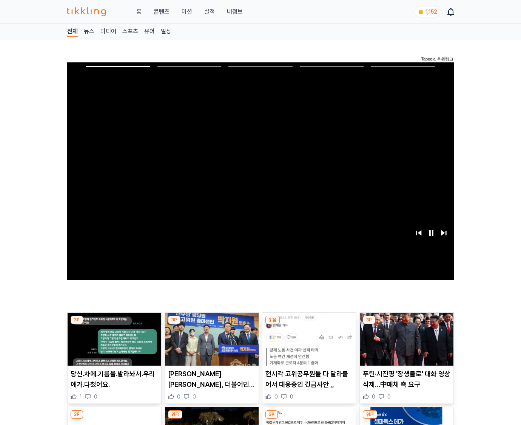
click at [406, 324] on img at bounding box center [407, 338] width 94 height 53
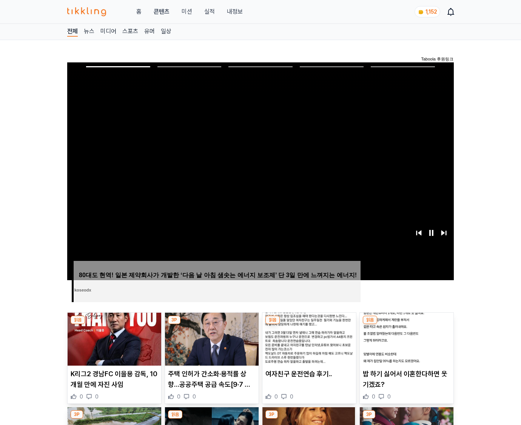
click at [406, 324] on img at bounding box center [407, 338] width 94 height 53
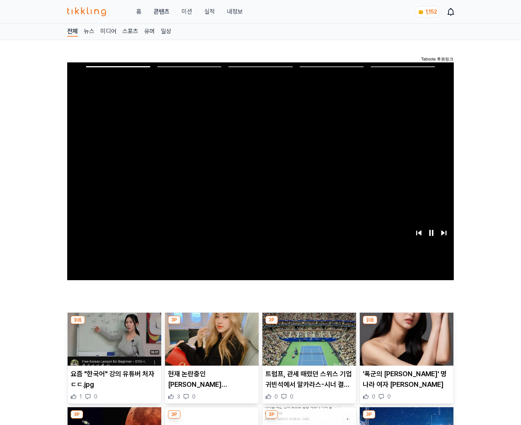
click at [406, 324] on img at bounding box center [407, 338] width 94 height 53
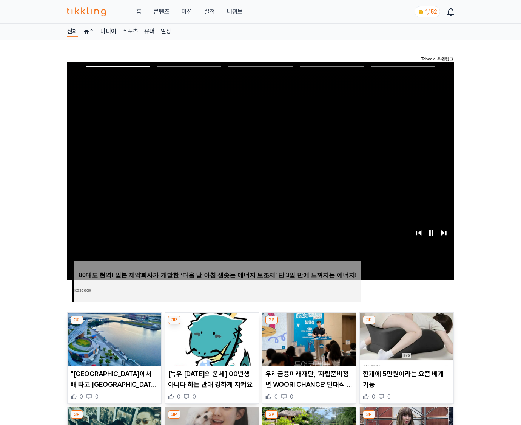
click at [406, 324] on img at bounding box center [407, 338] width 94 height 53
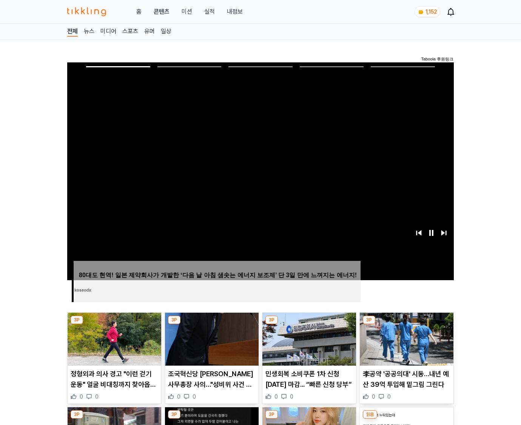
click at [406, 324] on img at bounding box center [407, 338] width 94 height 53
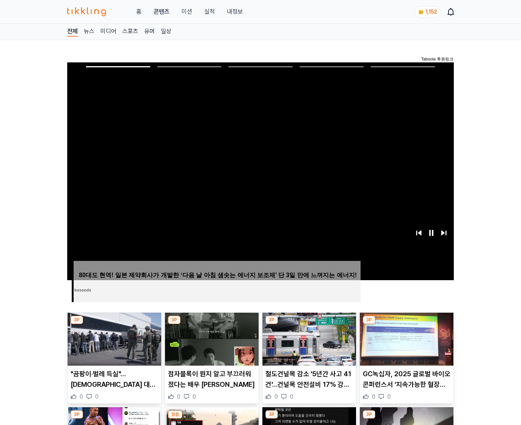
click at [406, 324] on img at bounding box center [407, 338] width 94 height 53
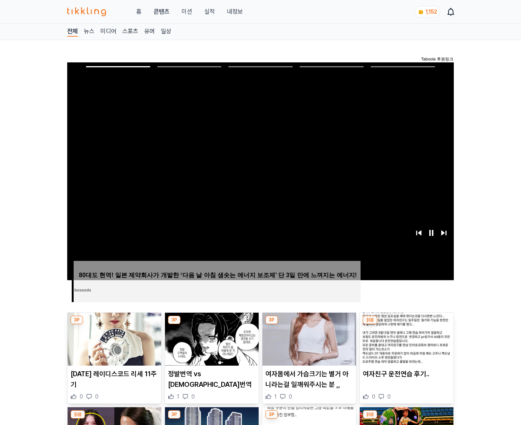
click at [406, 324] on img at bounding box center [407, 338] width 94 height 53
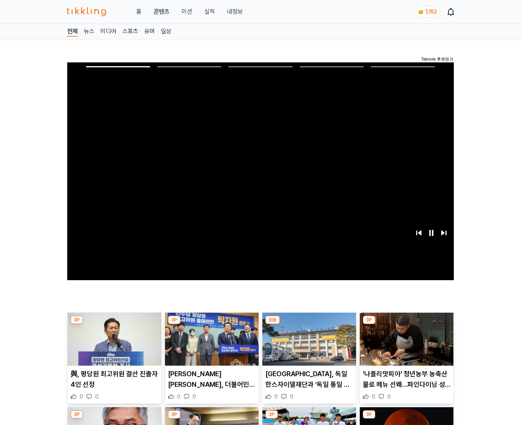
click at [406, 324] on img at bounding box center [407, 338] width 94 height 53
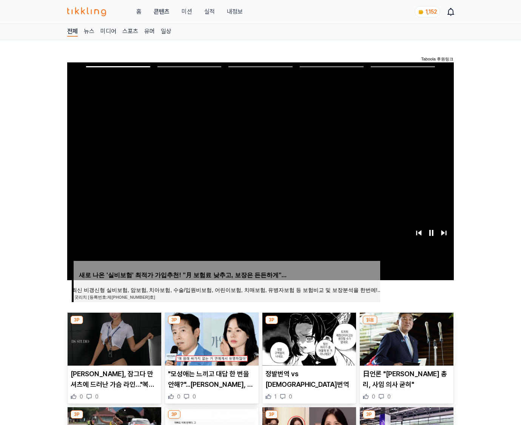
click at [406, 324] on img at bounding box center [407, 338] width 94 height 53
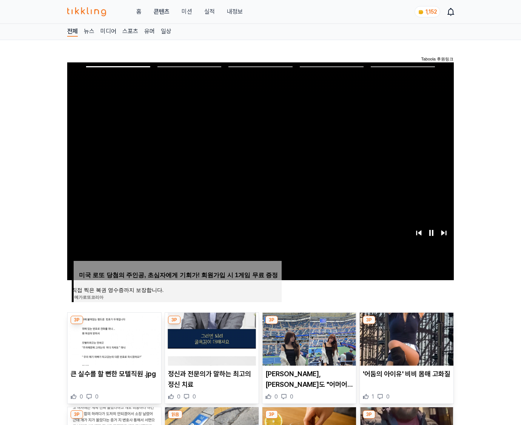
click at [406, 324] on img at bounding box center [407, 338] width 94 height 53
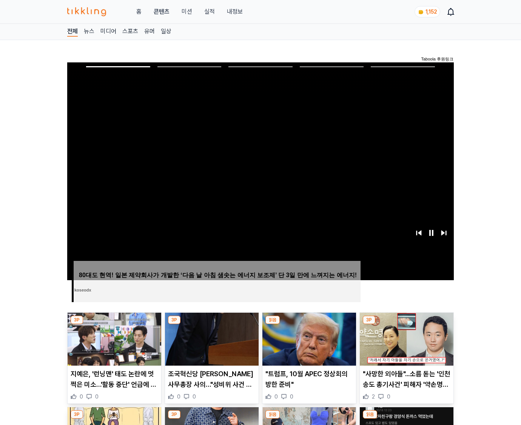
click at [406, 324] on img at bounding box center [407, 338] width 94 height 53
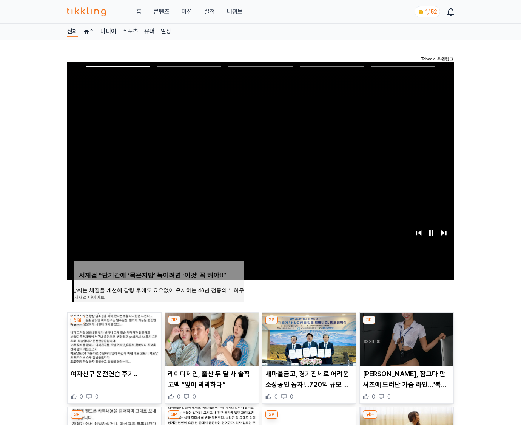
click at [406, 324] on img at bounding box center [407, 338] width 94 height 53
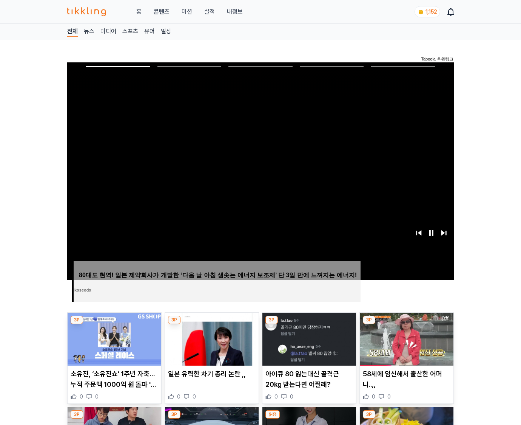
click at [406, 324] on img at bounding box center [407, 338] width 94 height 53
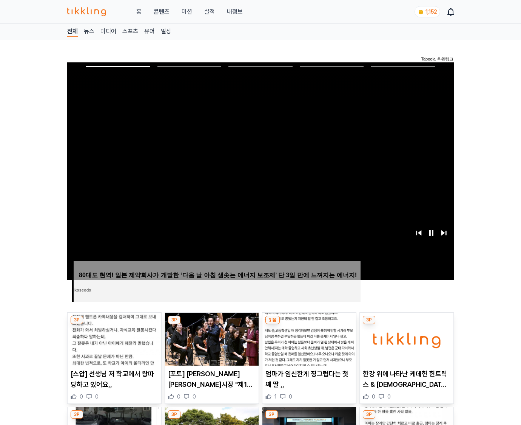
click at [406, 324] on img at bounding box center [407, 338] width 94 height 53
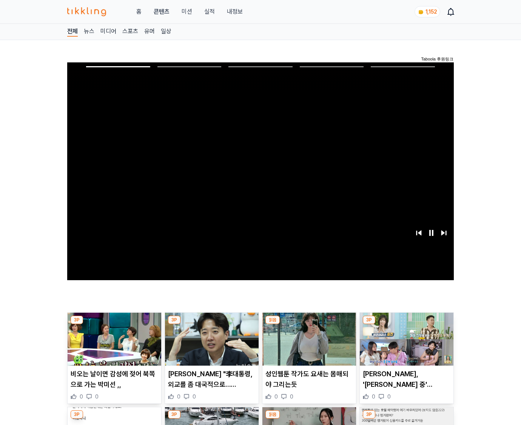
click at [406, 324] on img at bounding box center [407, 338] width 94 height 53
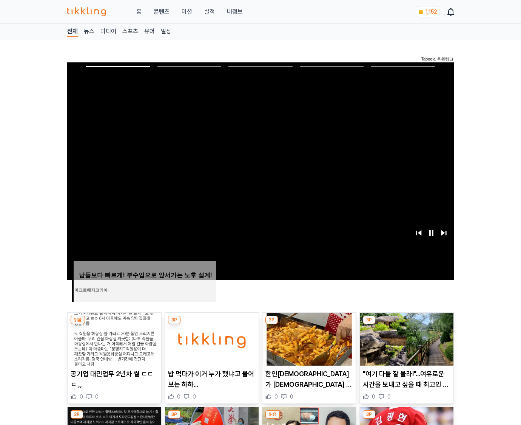
click at [406, 324] on img at bounding box center [407, 338] width 94 height 53
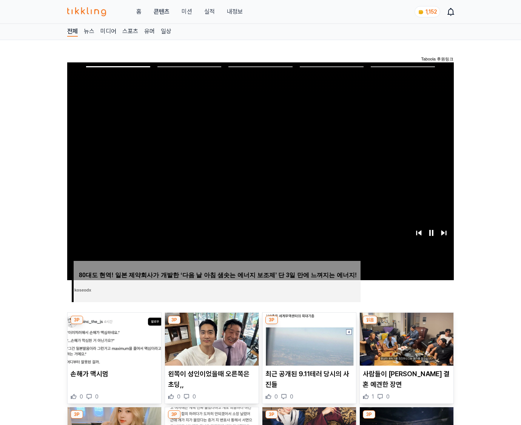
click at [406, 324] on img at bounding box center [407, 338] width 94 height 53
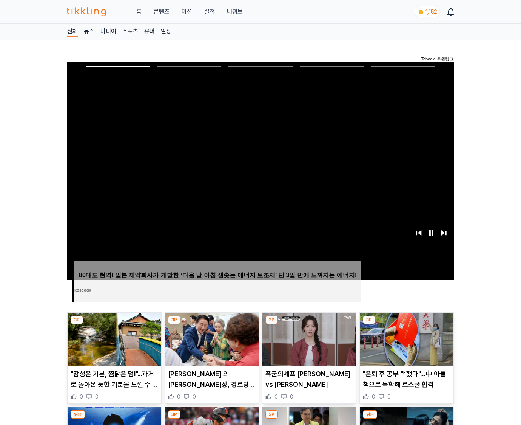
click at [406, 324] on img at bounding box center [407, 338] width 94 height 53
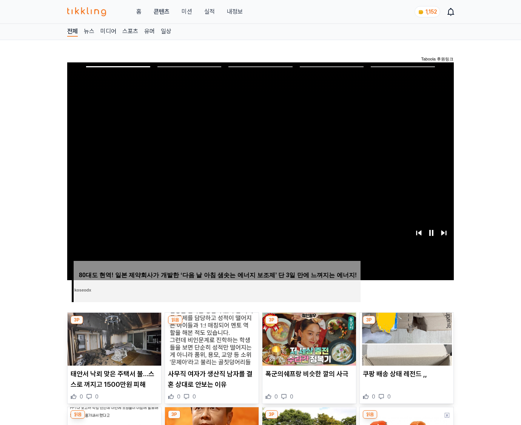
click at [406, 324] on img at bounding box center [407, 338] width 94 height 53
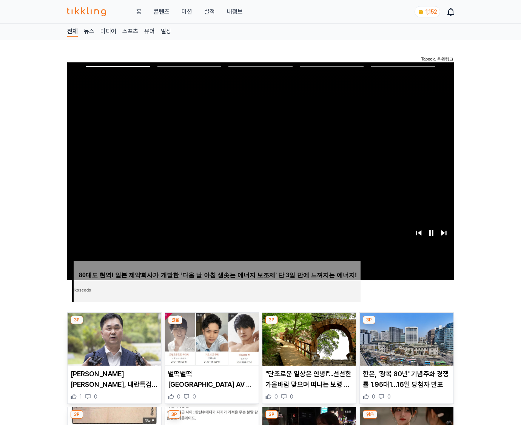
click at [406, 324] on img at bounding box center [407, 338] width 94 height 53
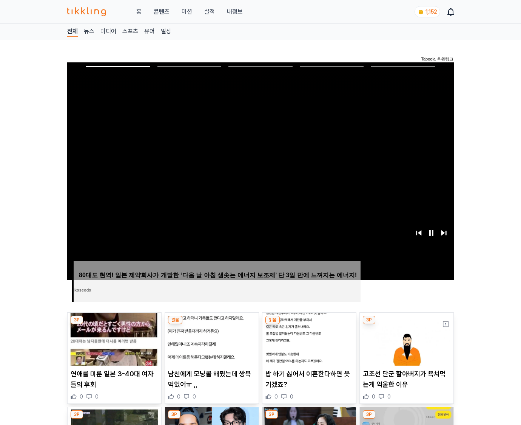
click at [406, 324] on img at bounding box center [407, 338] width 94 height 53
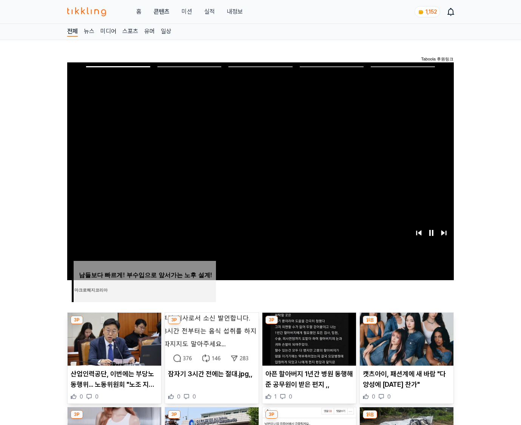
click at [406, 324] on img at bounding box center [407, 338] width 94 height 53
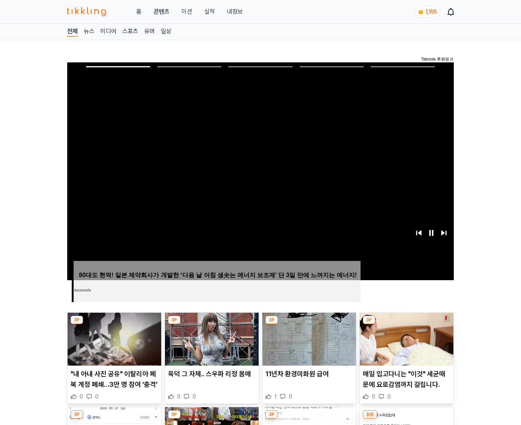
click at [406, 324] on img at bounding box center [407, 338] width 94 height 53
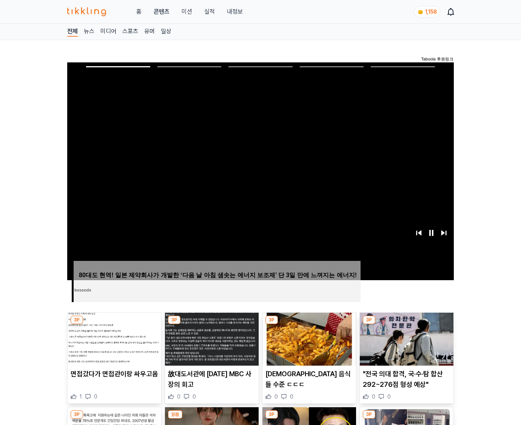
click at [406, 324] on img at bounding box center [407, 338] width 94 height 53
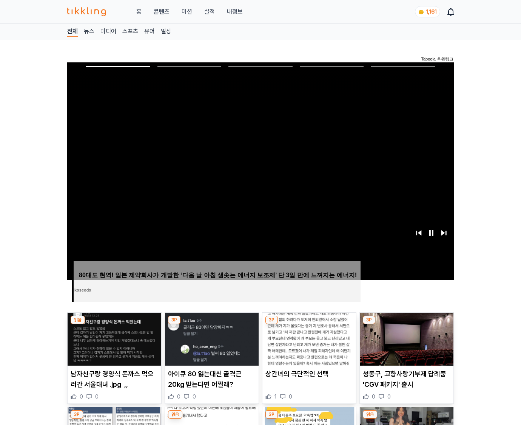
click at [406, 324] on img at bounding box center [407, 338] width 94 height 53
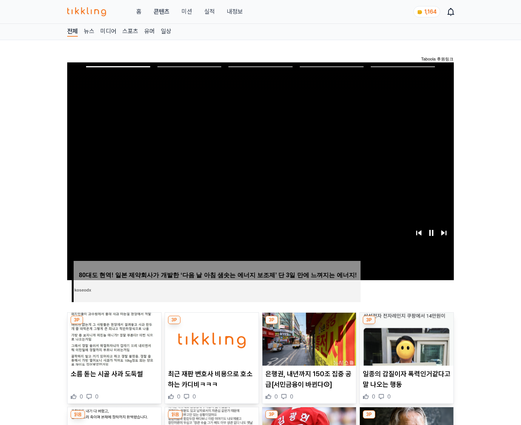
click at [406, 324] on img at bounding box center [407, 338] width 94 height 53
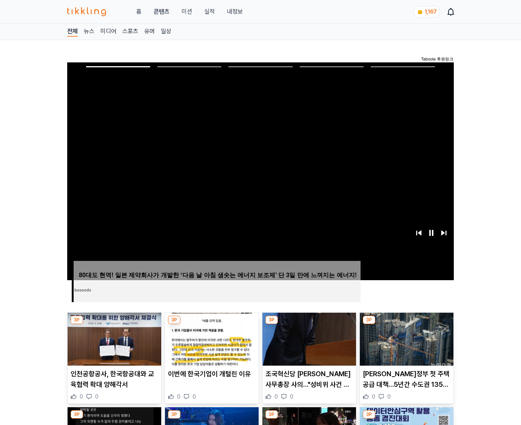
click at [406, 324] on img at bounding box center [407, 338] width 94 height 53
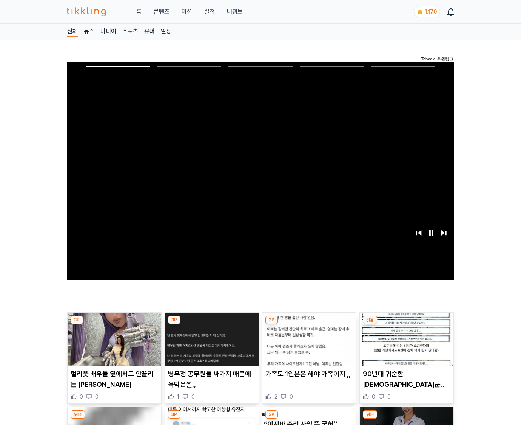
click at [406, 324] on img at bounding box center [407, 338] width 94 height 53
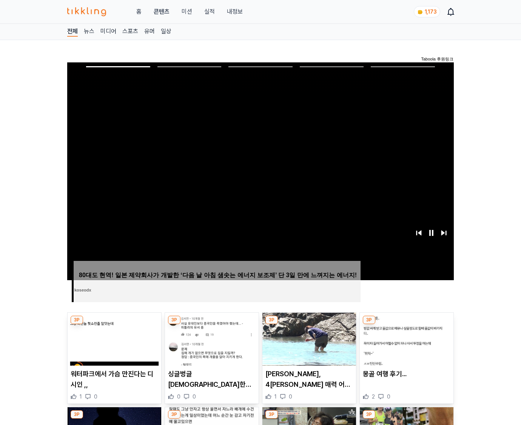
click at [406, 324] on img at bounding box center [407, 338] width 94 height 53
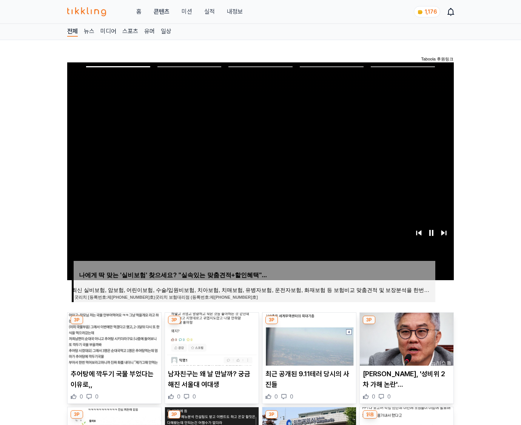
click at [406, 324] on img at bounding box center [407, 338] width 94 height 53
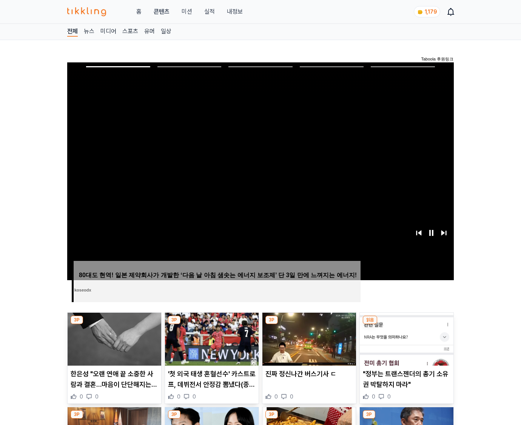
click at [406, 324] on img at bounding box center [407, 338] width 94 height 53
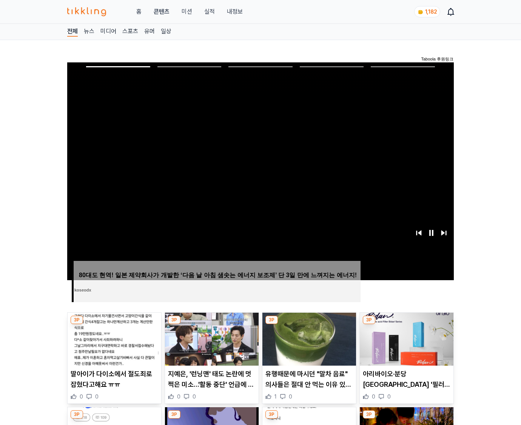
click at [406, 324] on img at bounding box center [407, 338] width 94 height 53
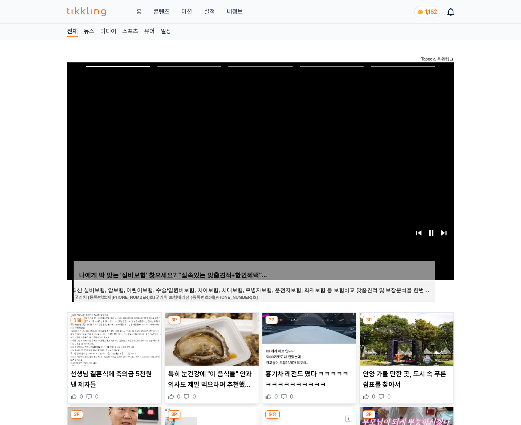
click at [406, 324] on img at bounding box center [407, 338] width 94 height 53
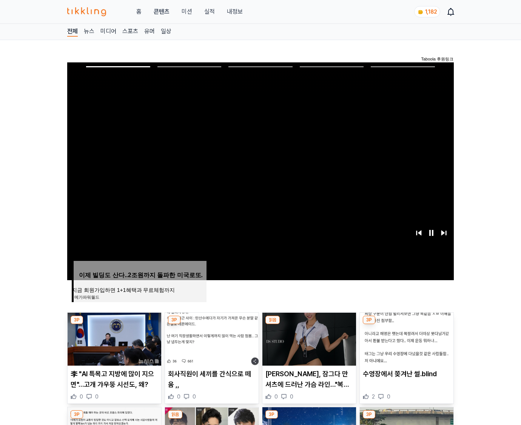
click at [406, 324] on img at bounding box center [407, 338] width 94 height 53
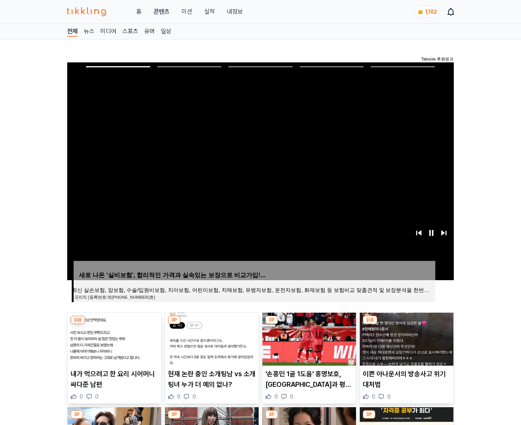
click at [406, 324] on img at bounding box center [407, 338] width 94 height 53
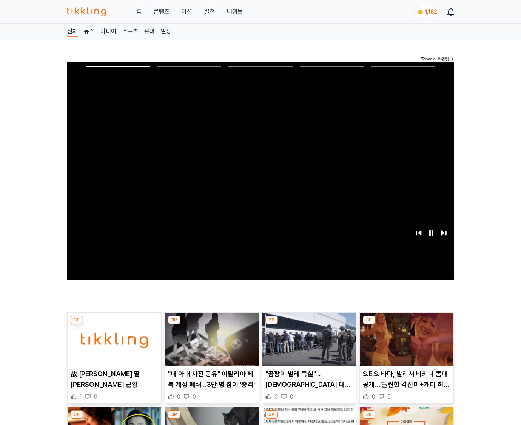
click at [406, 324] on img at bounding box center [407, 338] width 94 height 53
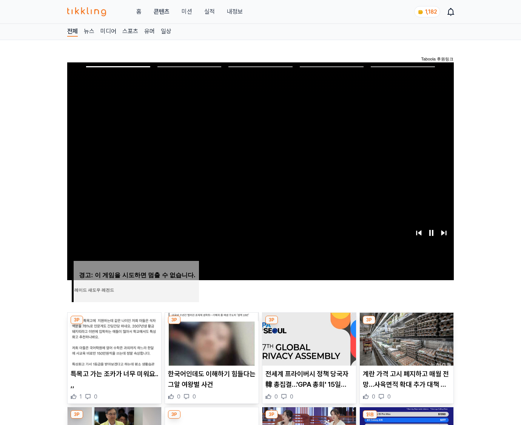
click at [406, 324] on img at bounding box center [407, 338] width 94 height 53
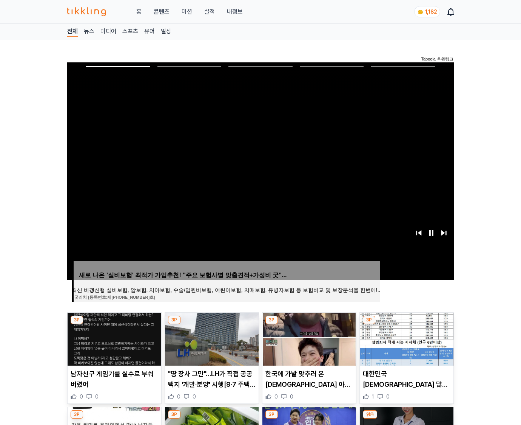
click at [406, 324] on img at bounding box center [407, 338] width 94 height 53
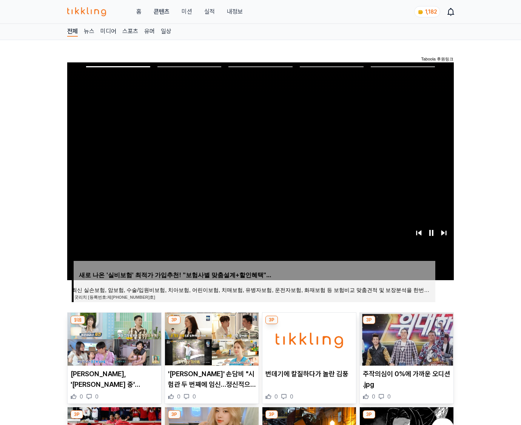
click at [406, 324] on img at bounding box center [407, 338] width 94 height 53
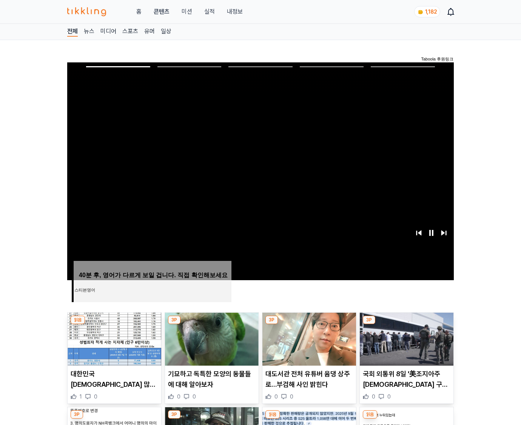
click at [406, 324] on img at bounding box center [407, 338] width 94 height 53
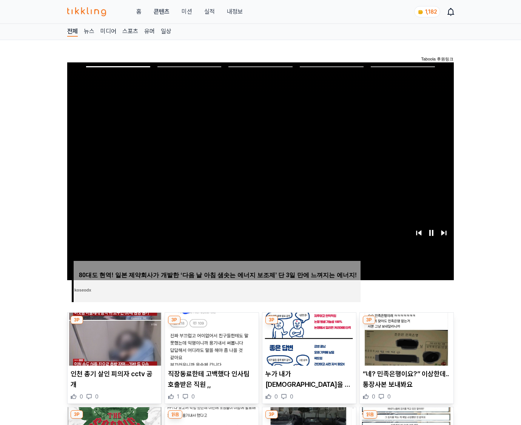
click at [406, 324] on img at bounding box center [407, 338] width 94 height 53
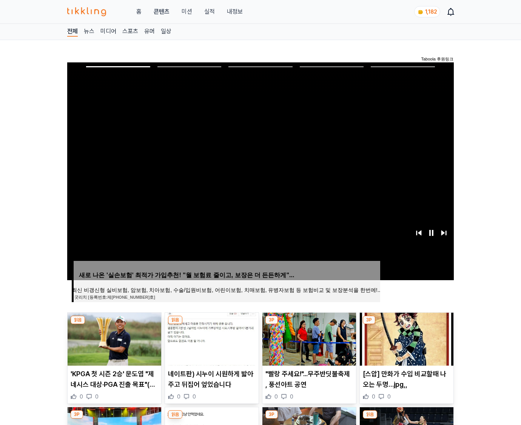
click at [406, 324] on img at bounding box center [407, 338] width 94 height 53
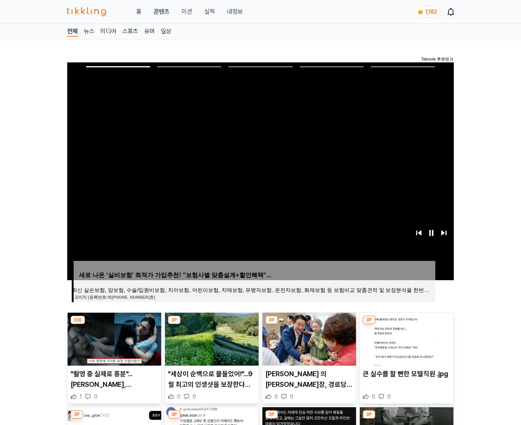
click at [406, 324] on img at bounding box center [407, 338] width 94 height 53
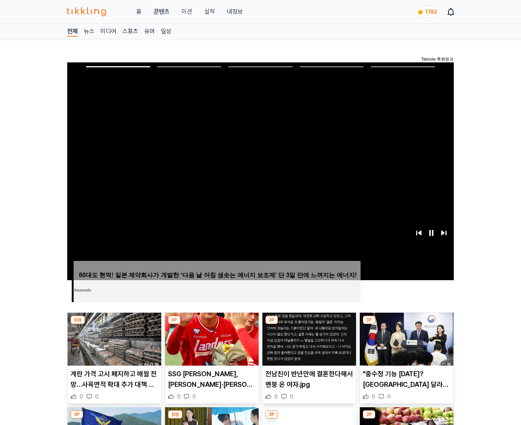
click at [406, 324] on img at bounding box center [407, 338] width 94 height 53
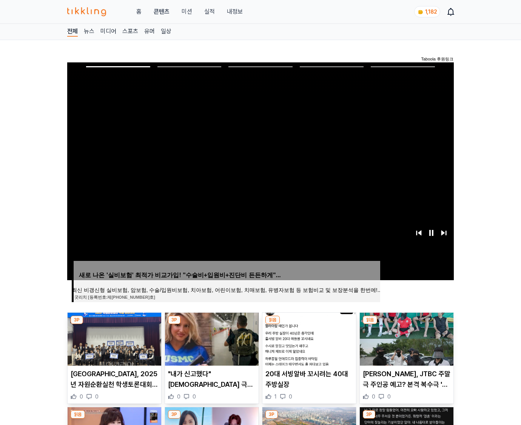
click at [406, 324] on img at bounding box center [407, 338] width 94 height 53
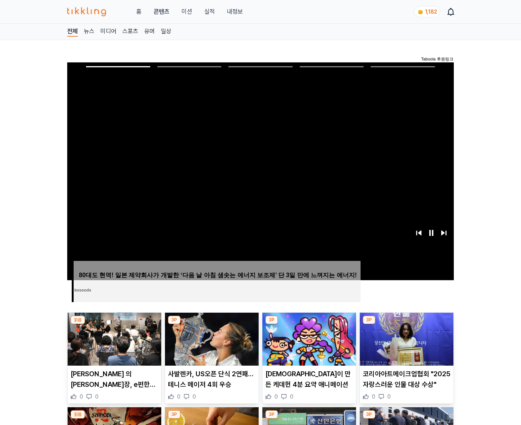
click at [406, 324] on img at bounding box center [407, 338] width 94 height 53
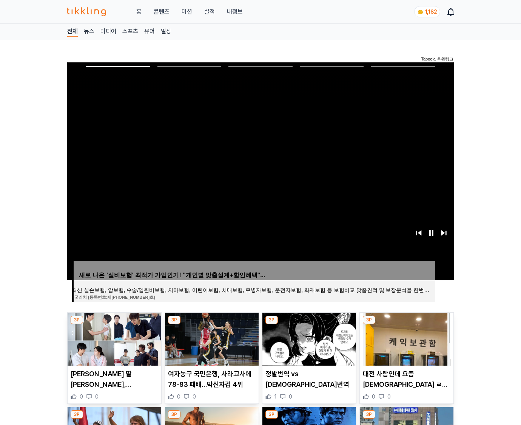
click at [406, 324] on img at bounding box center [407, 338] width 94 height 53
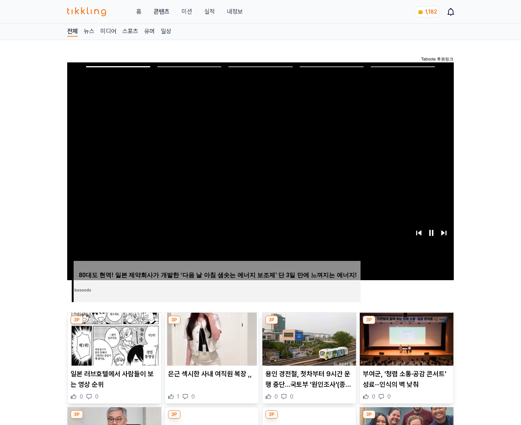
click at [406, 324] on img at bounding box center [407, 338] width 94 height 53
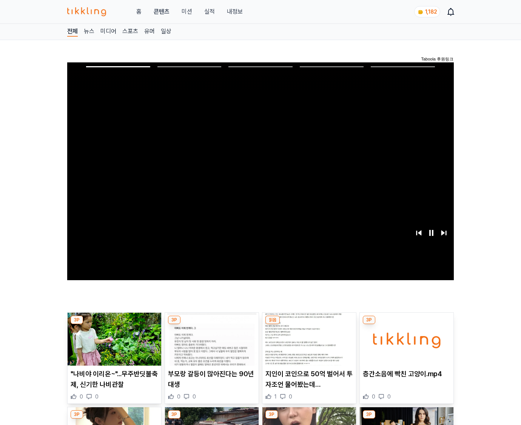
click at [406, 324] on img at bounding box center [407, 338] width 94 height 53
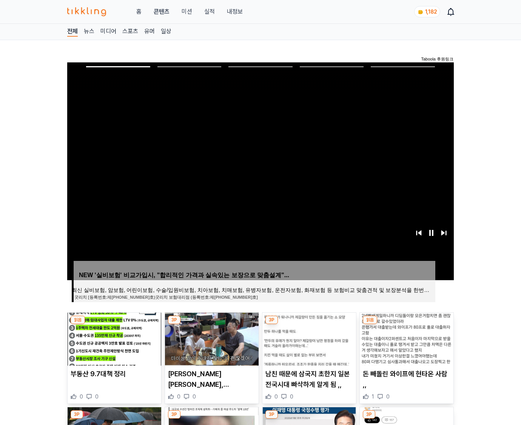
click at [406, 324] on img at bounding box center [407, 338] width 94 height 53
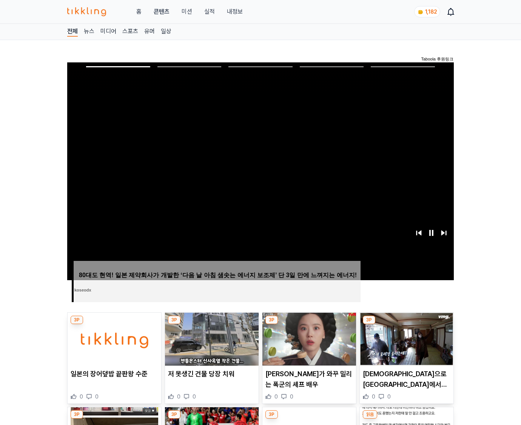
click at [406, 324] on img at bounding box center [407, 338] width 94 height 53
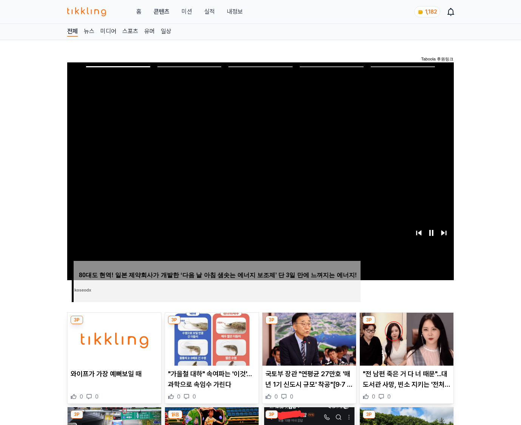
click at [406, 324] on img at bounding box center [407, 338] width 94 height 53
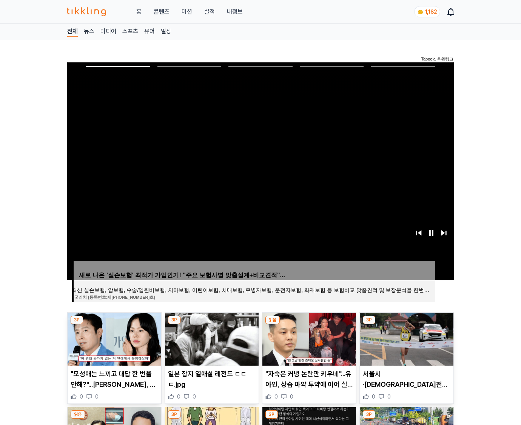
click at [406, 324] on img at bounding box center [407, 338] width 94 height 53
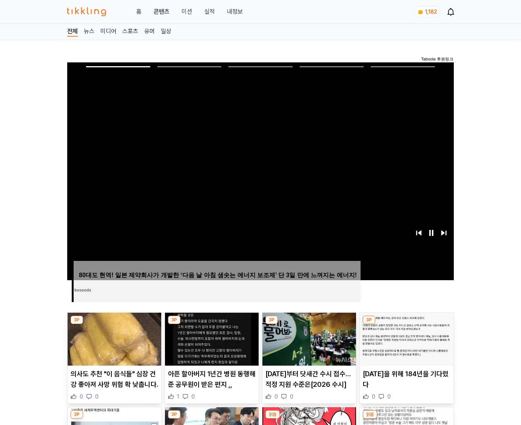
click at [406, 324] on img at bounding box center [407, 338] width 94 height 53
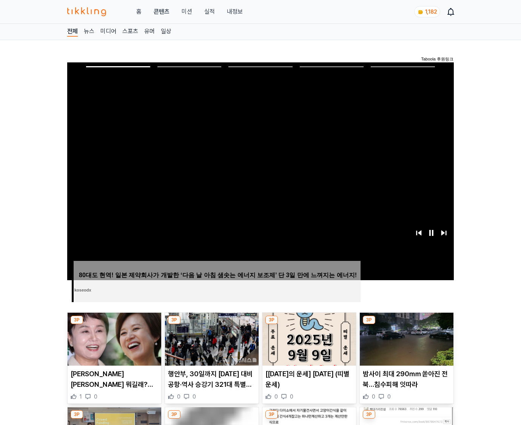
click at [406, 324] on img at bounding box center [407, 338] width 94 height 53
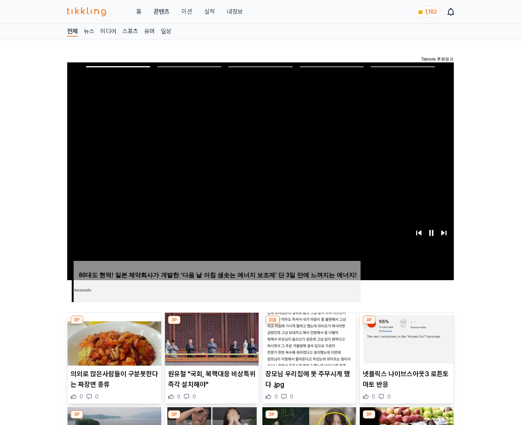
click at [406, 324] on img at bounding box center [407, 338] width 94 height 53
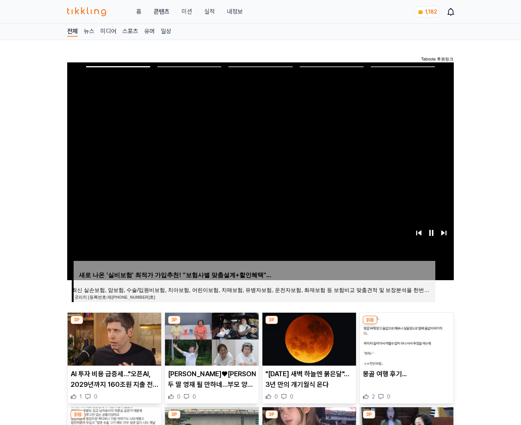
click at [406, 324] on img at bounding box center [407, 338] width 94 height 53
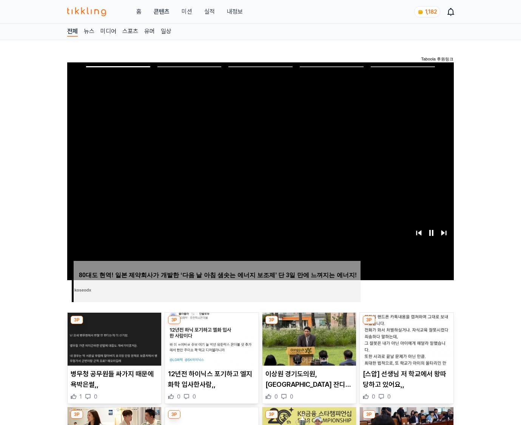
click at [406, 324] on img at bounding box center [407, 338] width 94 height 53
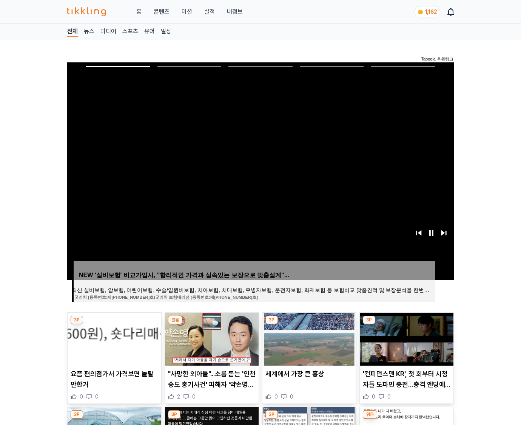
click at [406, 324] on img at bounding box center [407, 338] width 94 height 53
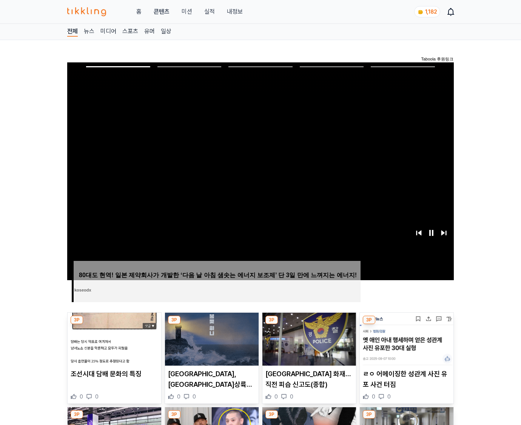
click at [406, 324] on img at bounding box center [407, 338] width 94 height 53
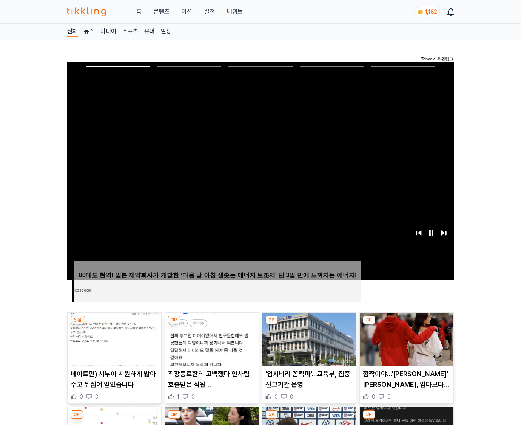
click at [406, 324] on img at bounding box center [407, 338] width 94 height 53
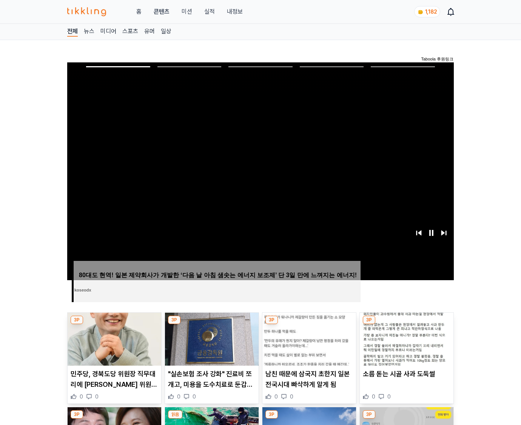
click at [406, 324] on img at bounding box center [407, 338] width 94 height 53
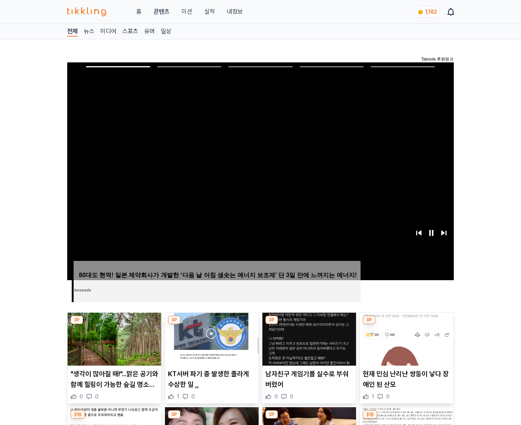
click at [406, 324] on img at bounding box center [407, 338] width 94 height 53
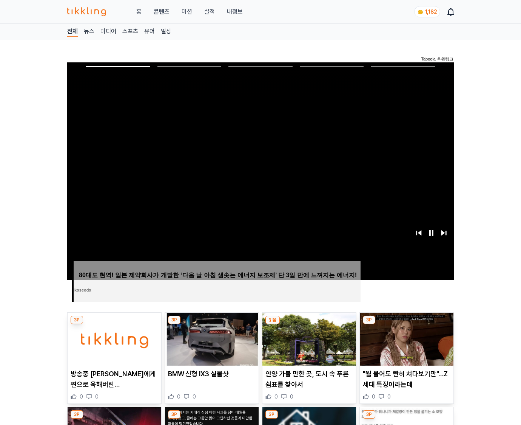
click at [406, 324] on img at bounding box center [407, 338] width 94 height 53
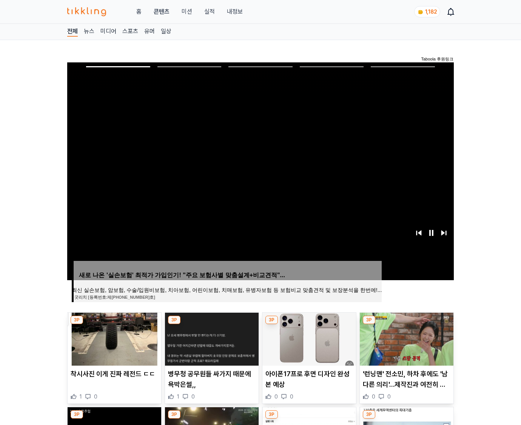
click at [406, 324] on img at bounding box center [407, 338] width 94 height 53
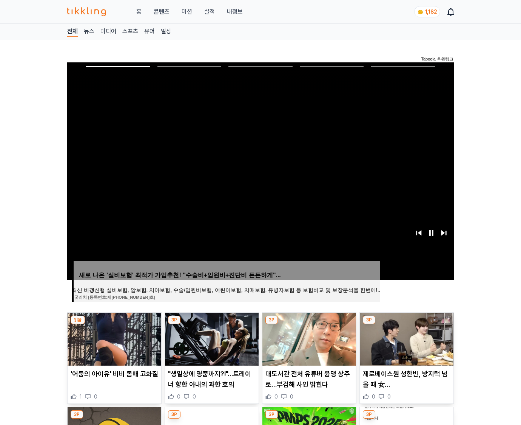
click at [406, 324] on img at bounding box center [407, 338] width 94 height 53
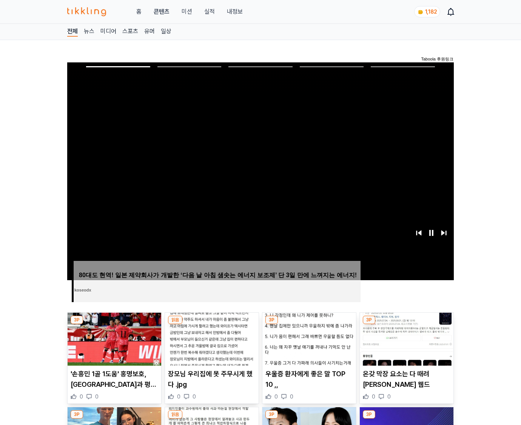
click at [406, 324] on img at bounding box center [407, 338] width 94 height 53
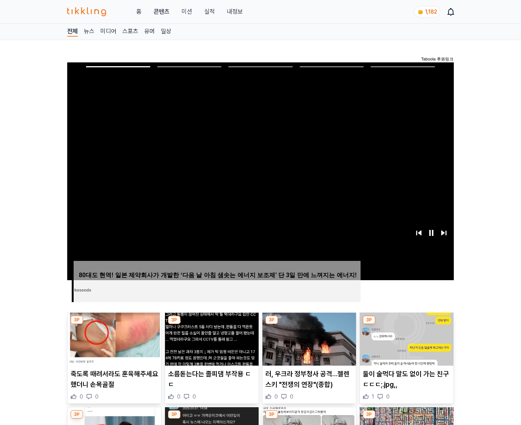
click at [406, 324] on img at bounding box center [407, 338] width 94 height 53
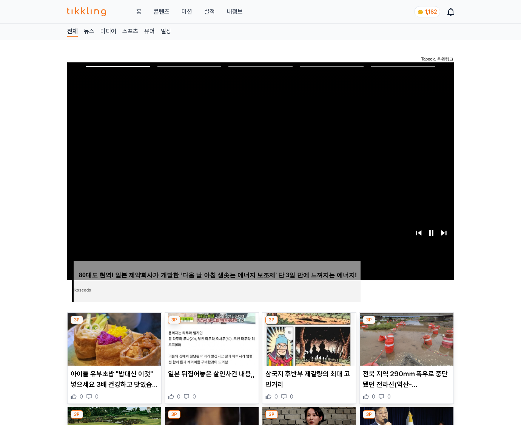
click at [406, 324] on img at bounding box center [407, 338] width 94 height 53
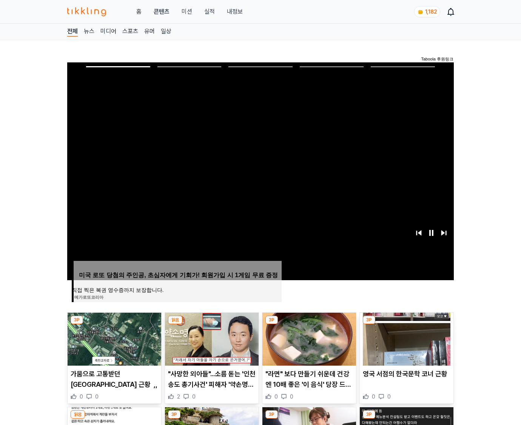
click at [406, 324] on img at bounding box center [407, 338] width 94 height 53
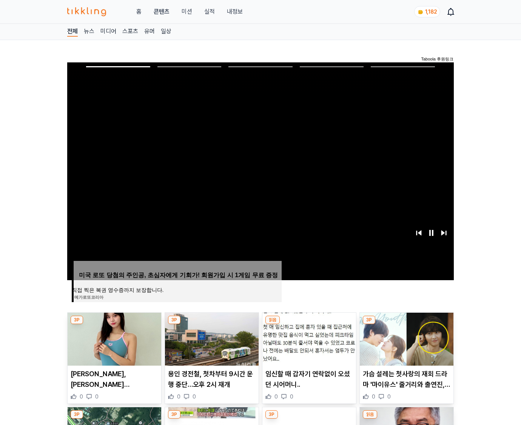
click at [406, 324] on img at bounding box center [407, 338] width 94 height 53
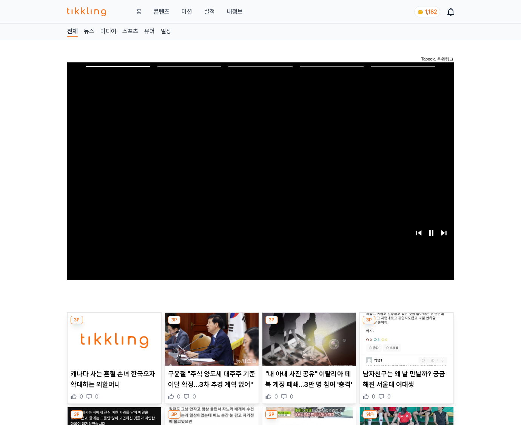
click at [406, 324] on img at bounding box center [407, 338] width 94 height 53
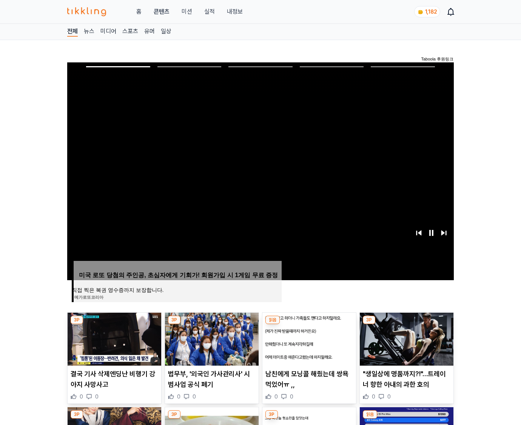
click at [406, 324] on img at bounding box center [407, 338] width 94 height 53
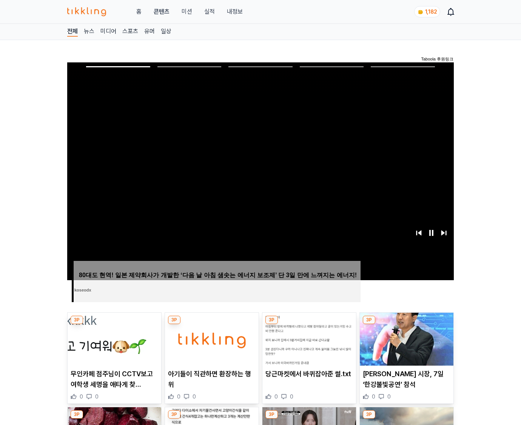
click at [406, 324] on img at bounding box center [407, 338] width 94 height 53
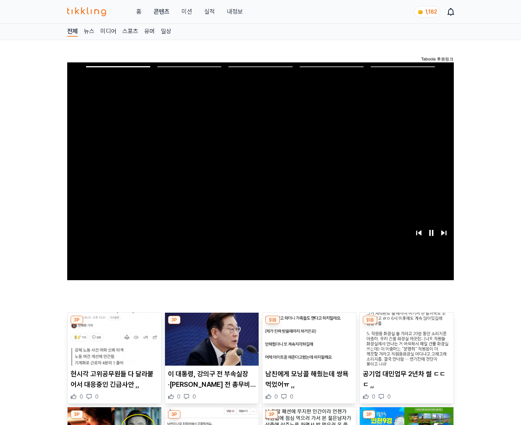
click at [406, 324] on img at bounding box center [407, 338] width 94 height 53
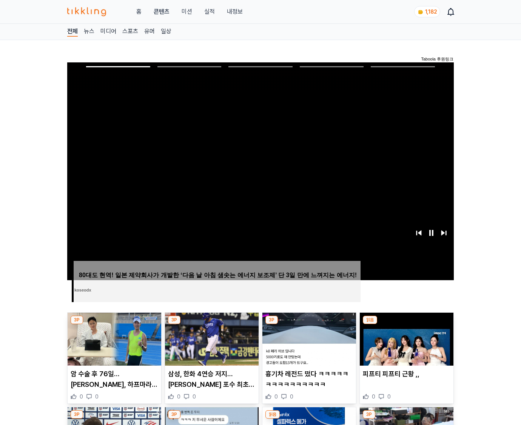
click at [406, 324] on img at bounding box center [407, 338] width 94 height 53
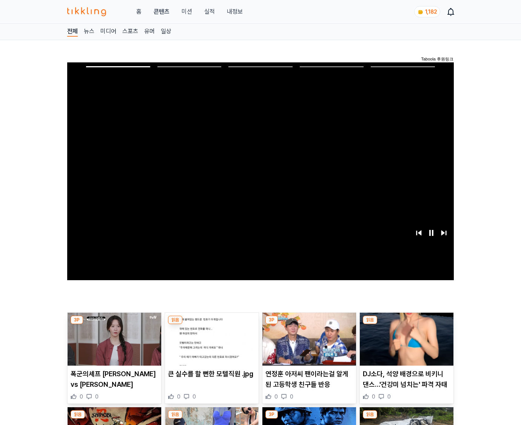
click at [406, 324] on img at bounding box center [407, 338] width 94 height 53
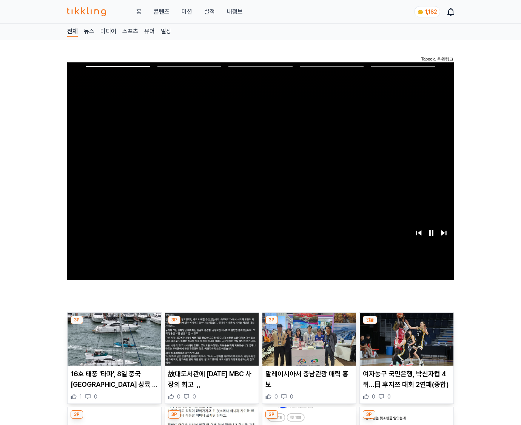
click at [406, 324] on img at bounding box center [407, 338] width 94 height 53
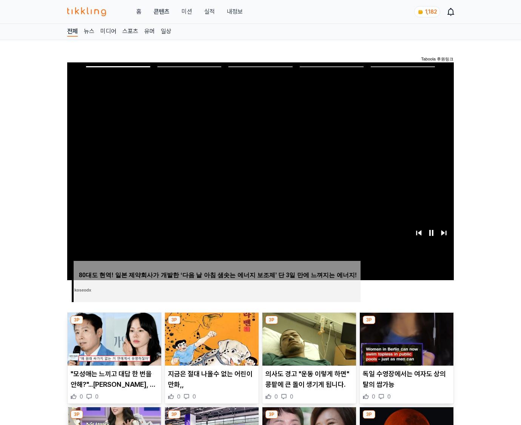
click at [406, 324] on img at bounding box center [407, 338] width 94 height 53
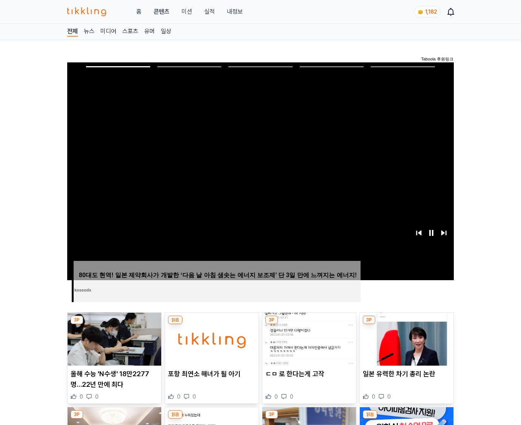
click at [406, 324] on img at bounding box center [407, 338] width 94 height 53
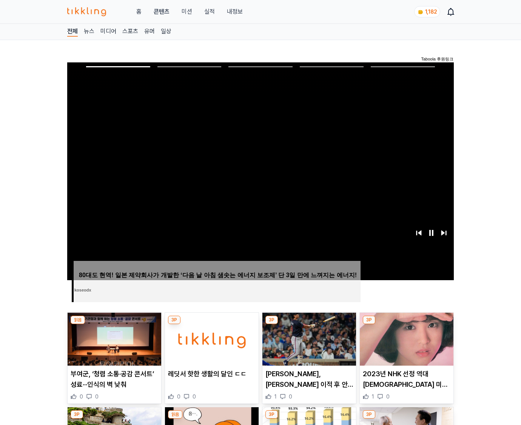
click at [406, 324] on img at bounding box center [407, 338] width 94 height 53
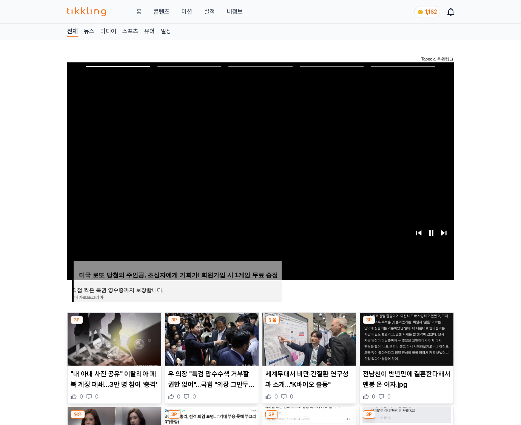
click at [406, 324] on img at bounding box center [407, 338] width 94 height 53
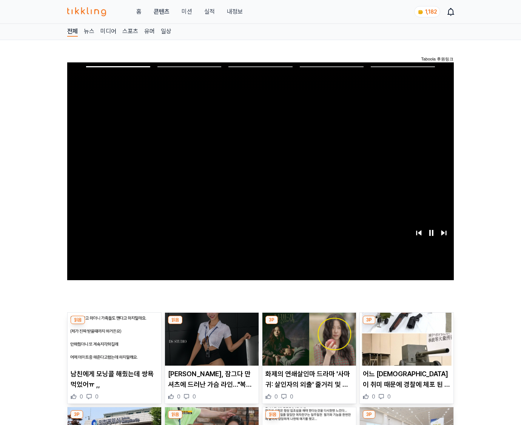
click at [406, 324] on img at bounding box center [407, 338] width 94 height 53
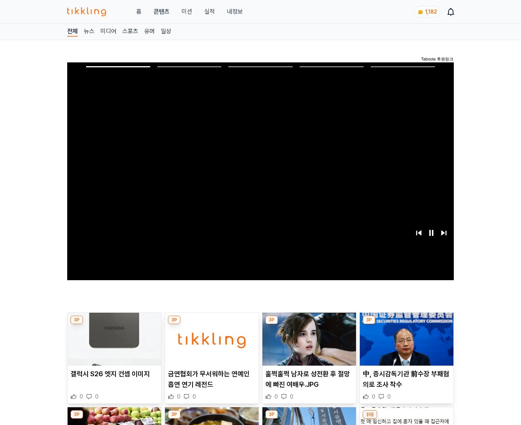
click at [406, 324] on img at bounding box center [407, 338] width 94 height 53
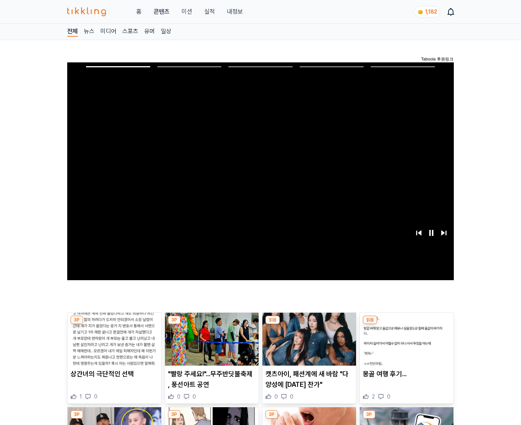
click at [406, 324] on img at bounding box center [407, 338] width 94 height 53
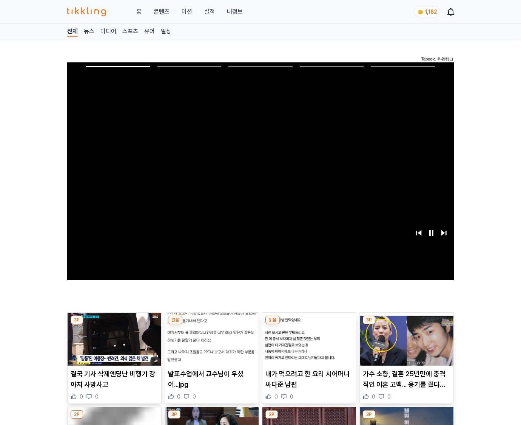
click at [406, 324] on img at bounding box center [407, 338] width 94 height 53
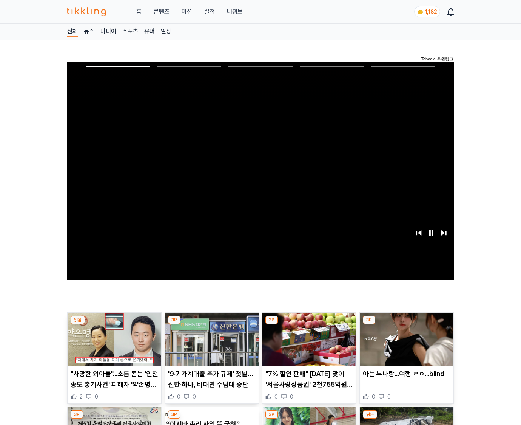
click at [406, 324] on img at bounding box center [407, 338] width 94 height 53
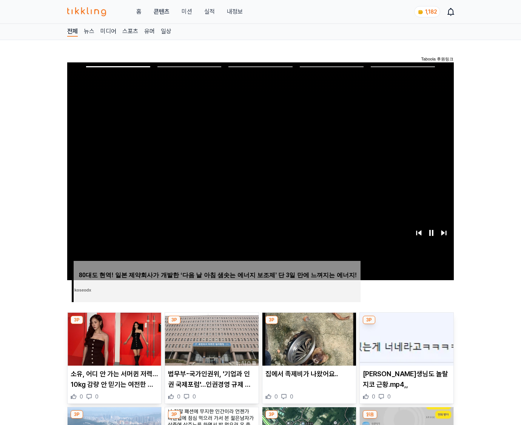
click at [406, 324] on img at bounding box center [407, 338] width 94 height 53
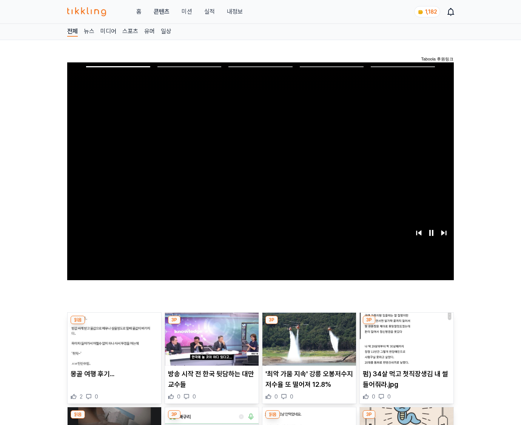
click at [406, 324] on img at bounding box center [407, 338] width 94 height 53
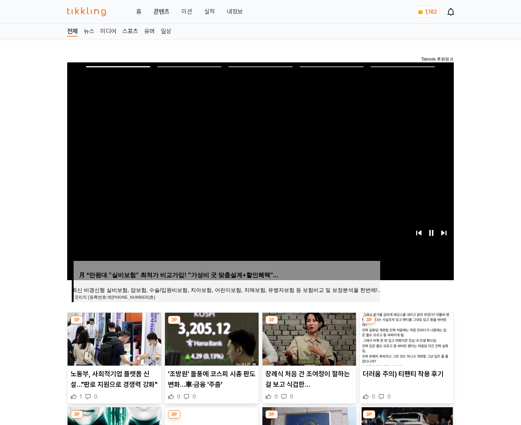
click at [406, 324] on img at bounding box center [407, 338] width 94 height 53
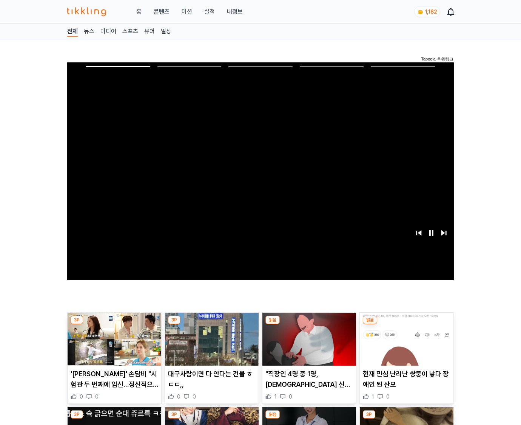
click at [406, 324] on img at bounding box center [407, 338] width 94 height 53
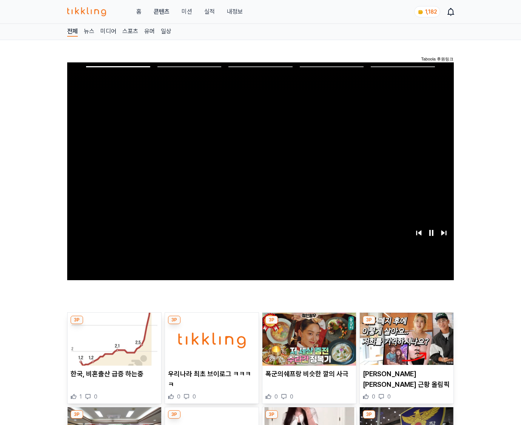
click at [406, 324] on img at bounding box center [407, 338] width 94 height 53
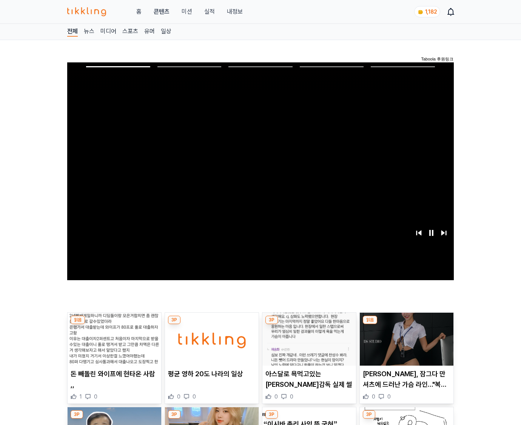
click at [406, 324] on img at bounding box center [407, 338] width 94 height 53
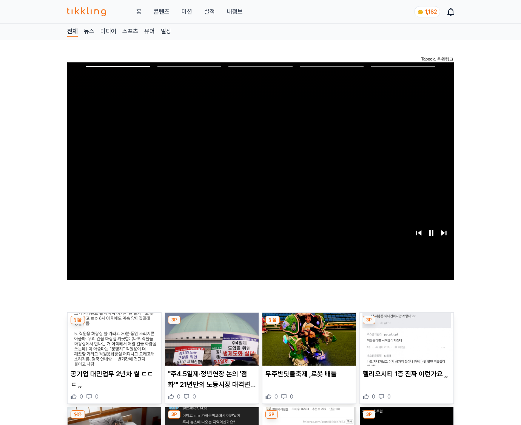
click at [406, 324] on img at bounding box center [407, 338] width 94 height 53
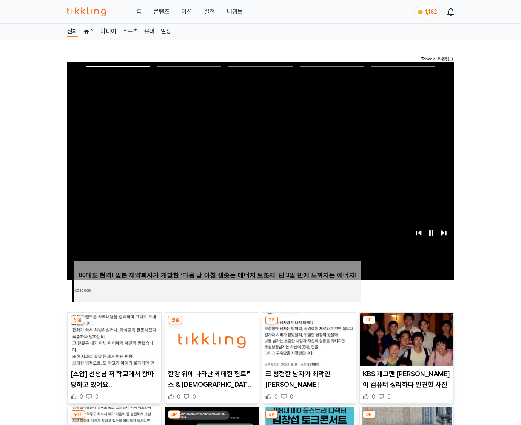
click at [406, 324] on img at bounding box center [407, 338] width 94 height 53
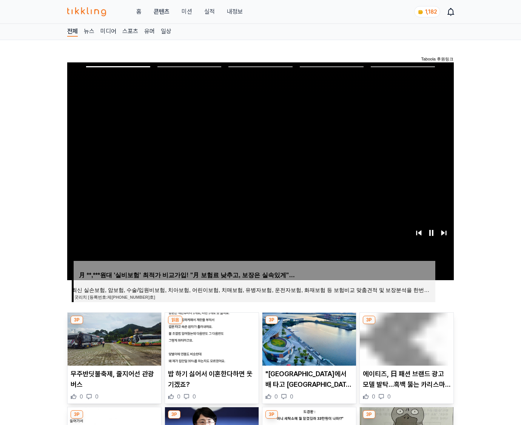
click at [406, 324] on img at bounding box center [407, 338] width 94 height 53
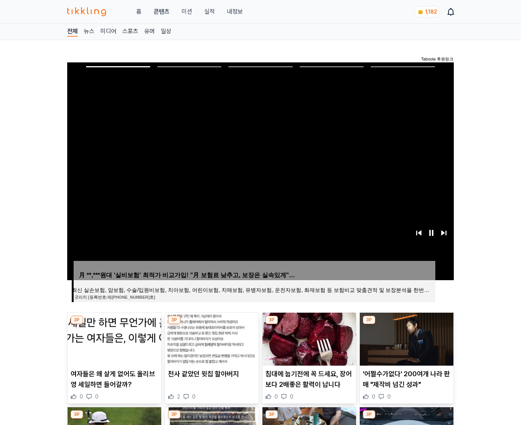
click at [406, 324] on img at bounding box center [407, 338] width 94 height 53
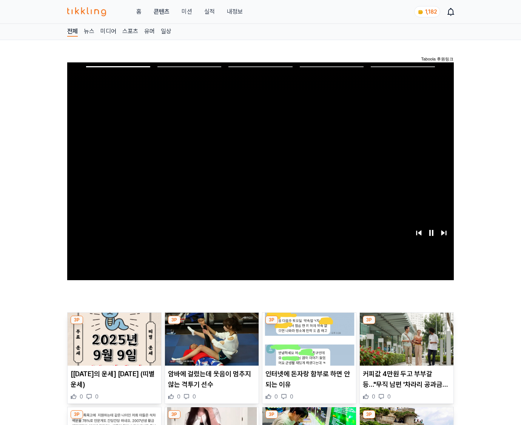
click at [406, 324] on img at bounding box center [407, 338] width 94 height 53
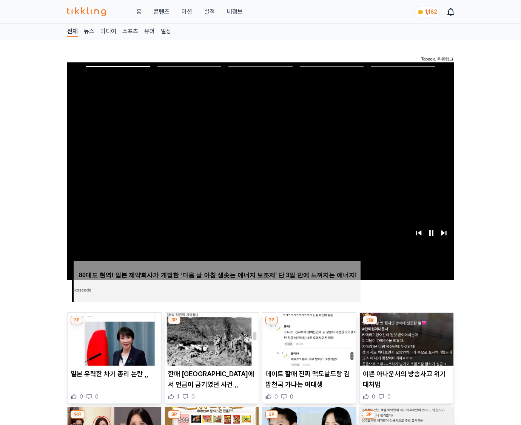
click at [406, 324] on img at bounding box center [407, 338] width 94 height 53
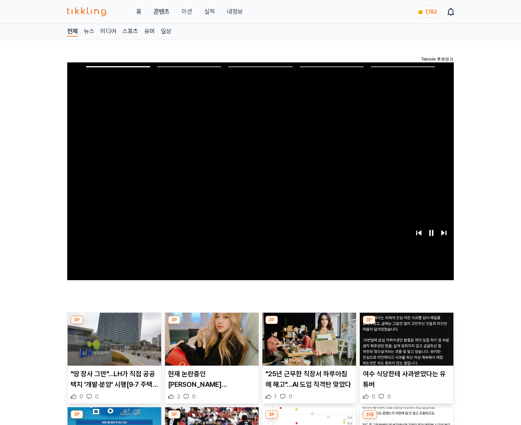
click at [406, 324] on img at bounding box center [407, 338] width 94 height 53
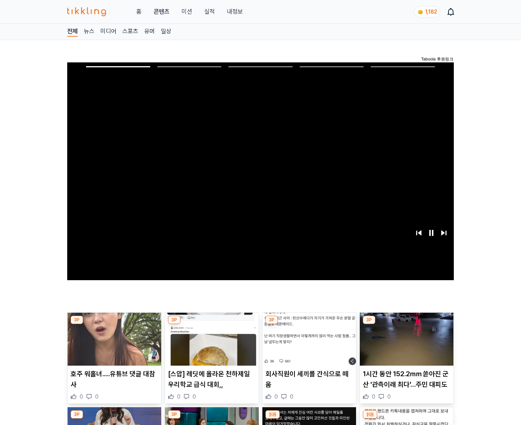
click at [406, 324] on img at bounding box center [407, 338] width 94 height 53
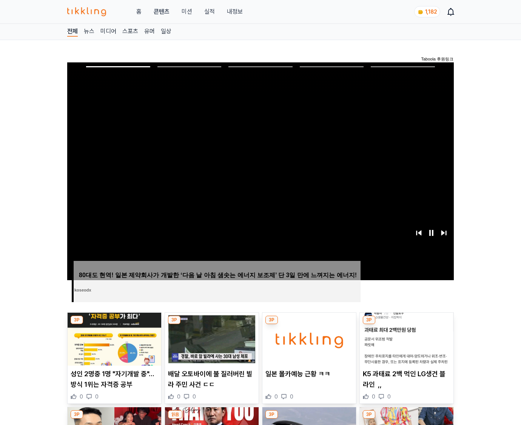
click at [406, 324] on img at bounding box center [407, 338] width 94 height 53
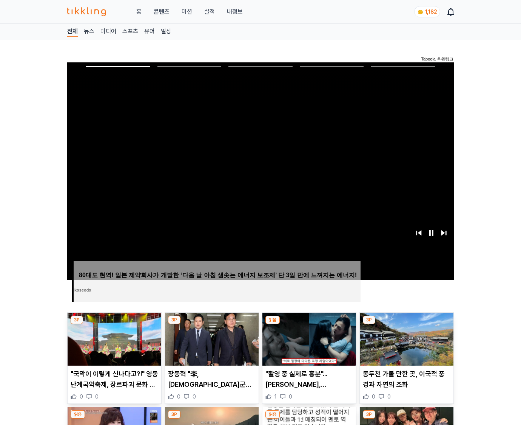
click at [406, 324] on img at bounding box center [407, 338] width 94 height 53
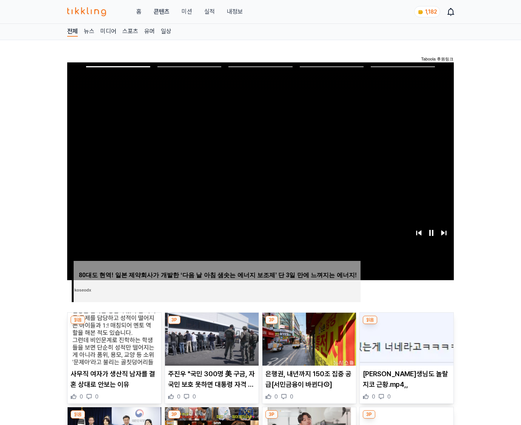
click at [406, 324] on img at bounding box center [407, 338] width 94 height 53
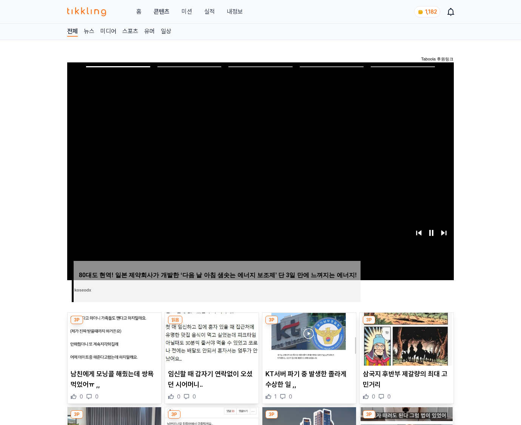
click at [406, 324] on img at bounding box center [407, 338] width 94 height 53
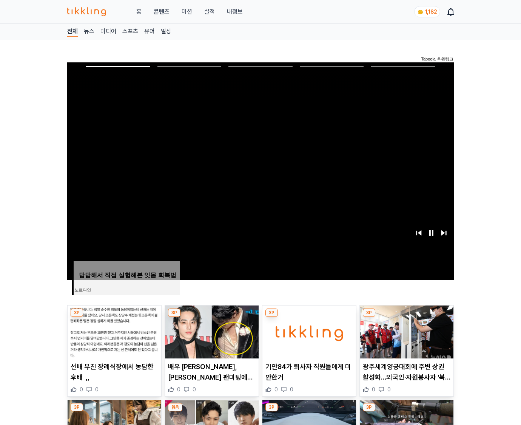
click at [406, 324] on img at bounding box center [407, 331] width 94 height 53
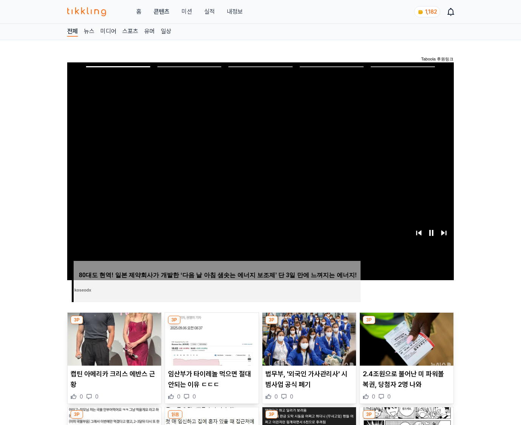
click at [406, 324] on img at bounding box center [407, 338] width 94 height 53
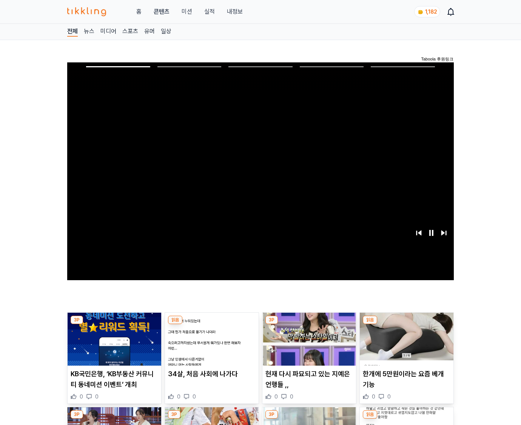
click at [406, 324] on img at bounding box center [407, 338] width 94 height 53
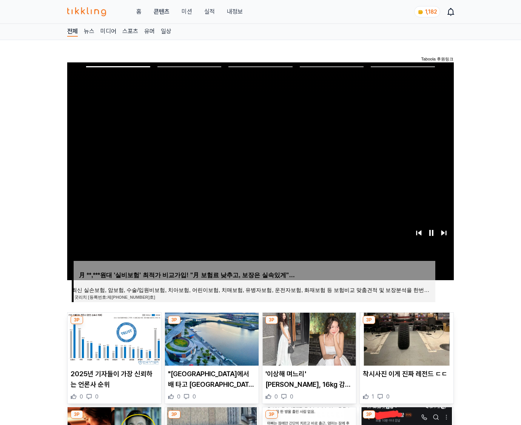
click at [406, 324] on img at bounding box center [407, 338] width 94 height 53
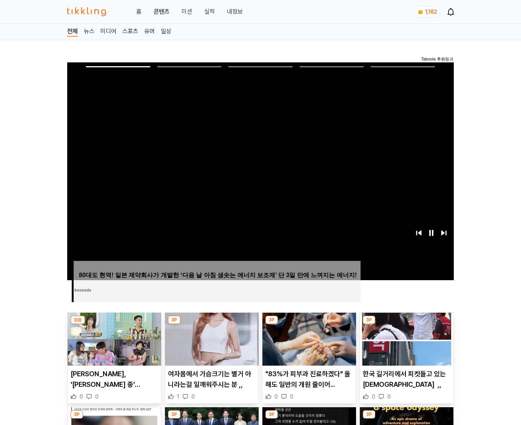
click at [406, 324] on img at bounding box center [407, 338] width 94 height 53
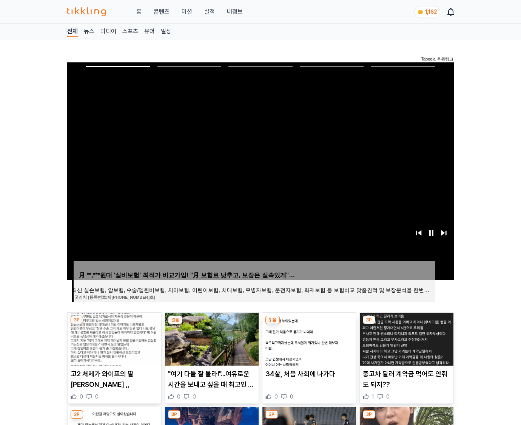
click at [406, 324] on img at bounding box center [407, 338] width 94 height 53
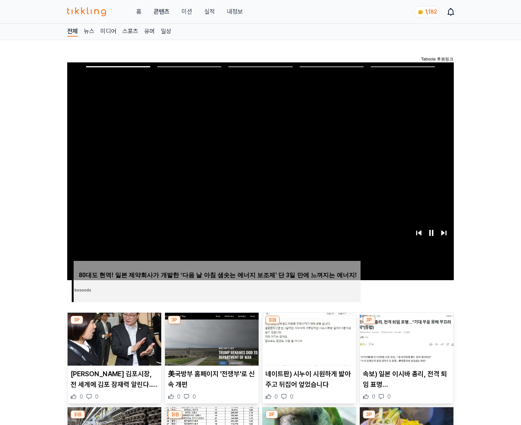
click at [406, 324] on img at bounding box center [407, 338] width 94 height 53
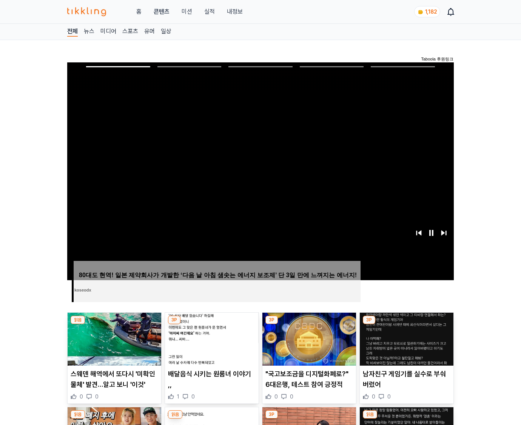
click at [406, 324] on img at bounding box center [407, 338] width 94 height 53
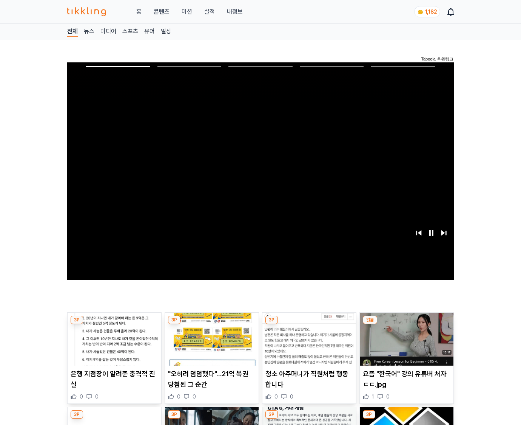
click at [406, 324] on img at bounding box center [407, 338] width 94 height 53
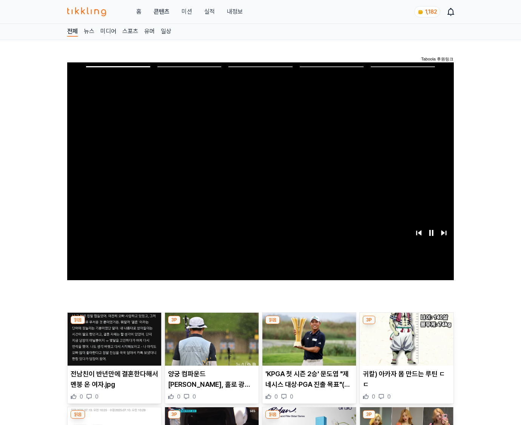
click at [406, 324] on img at bounding box center [407, 338] width 94 height 53
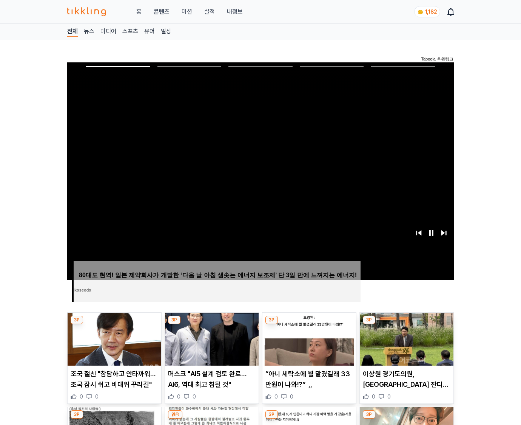
click at [406, 324] on img at bounding box center [407, 338] width 94 height 53
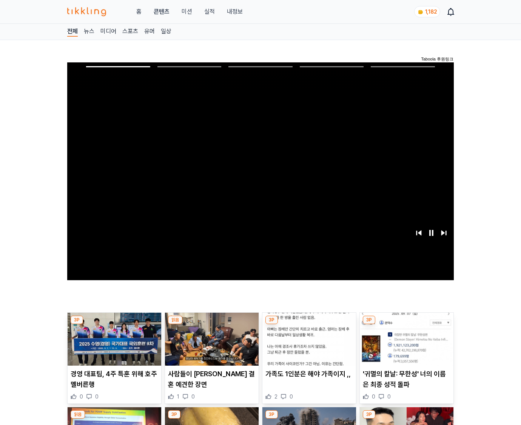
click at [406, 324] on img at bounding box center [407, 338] width 94 height 53
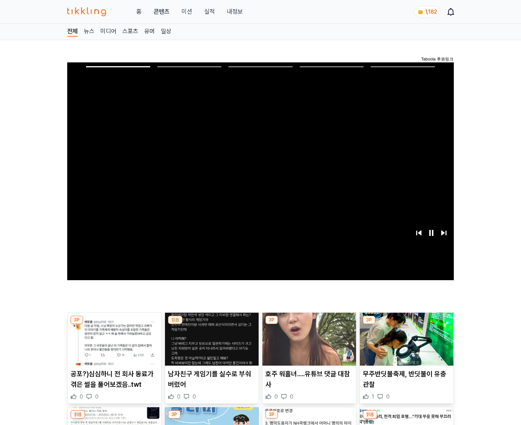
click at [406, 324] on img at bounding box center [407, 338] width 94 height 53
